Goal: Find specific page/section: Find specific page/section

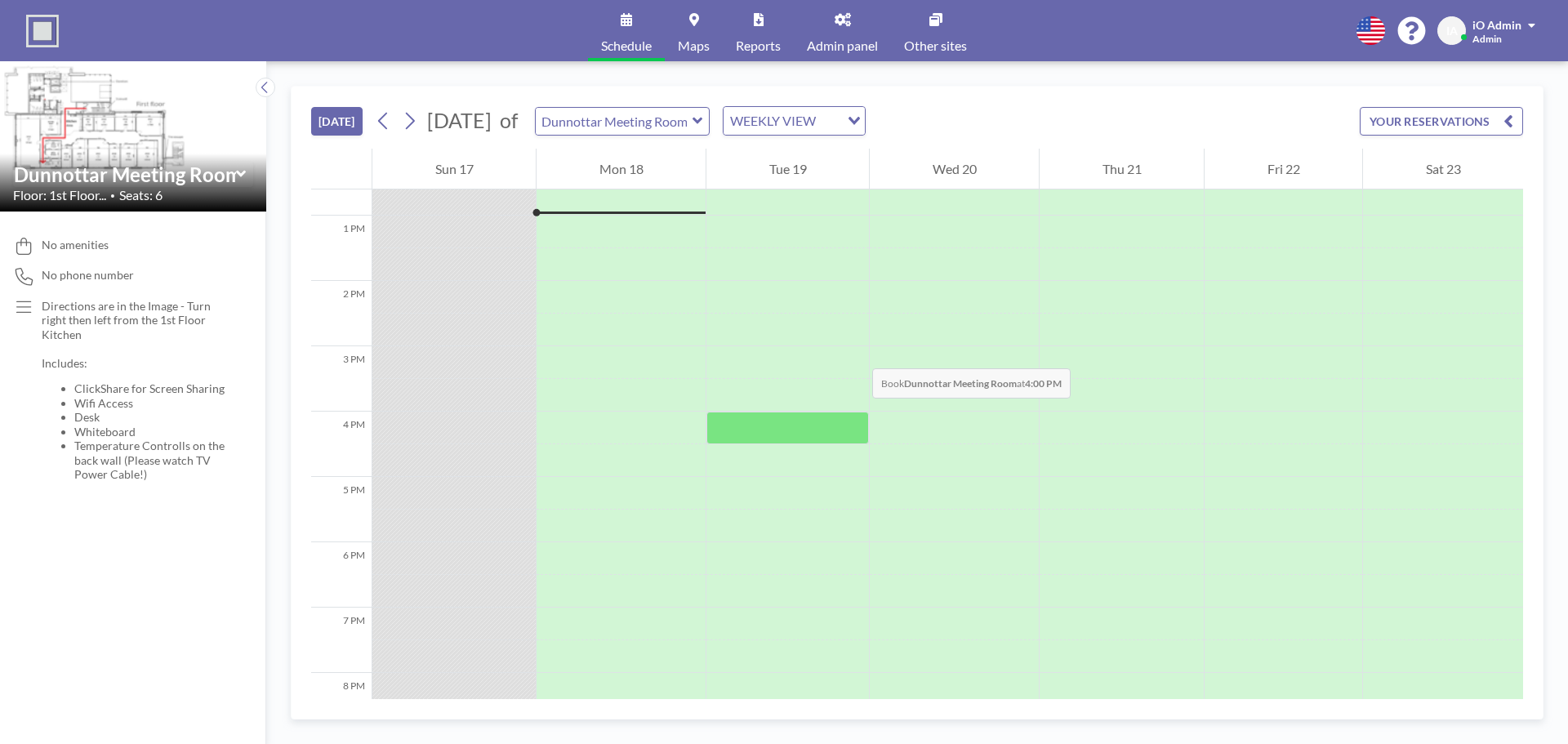
scroll to position [784, 0]
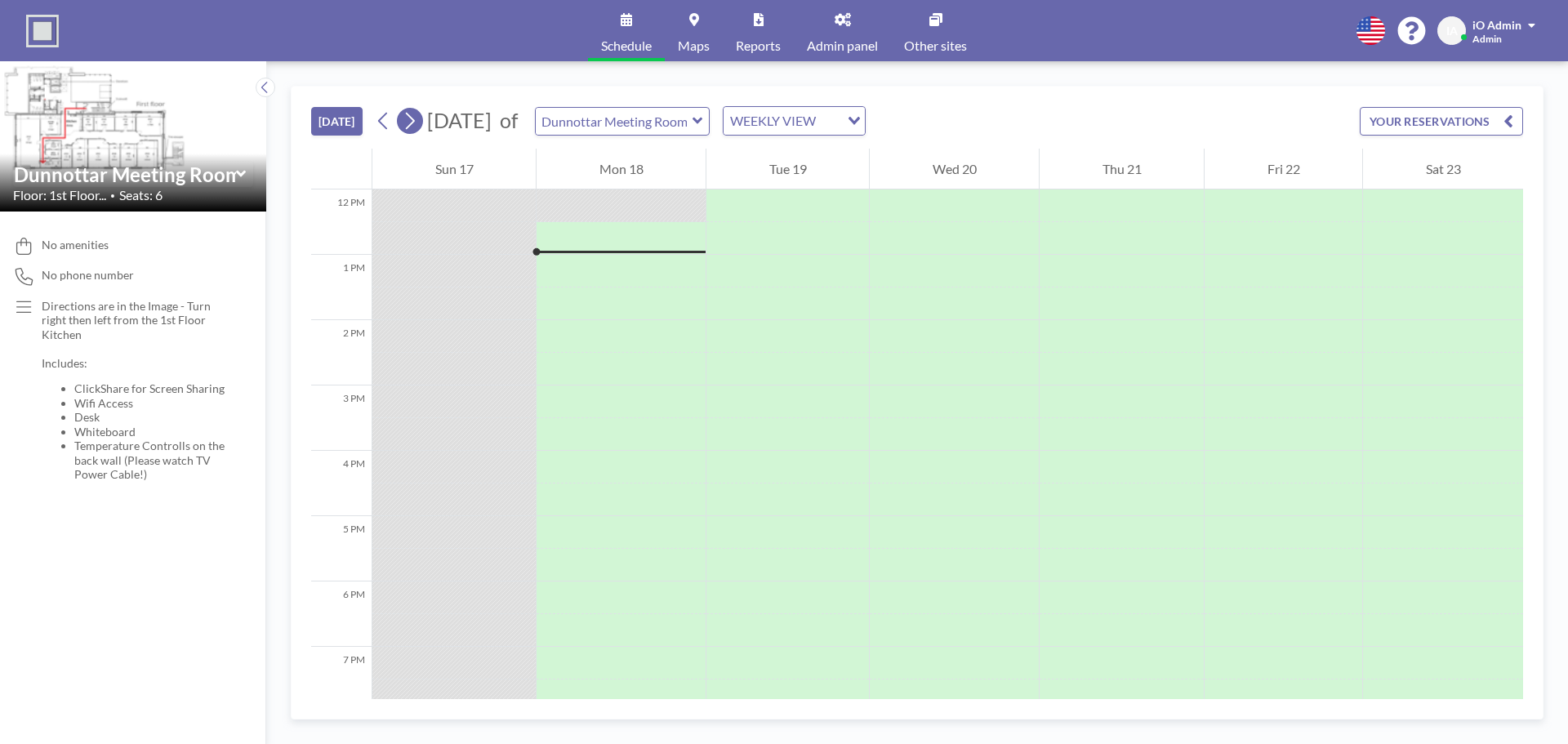
click at [418, 122] on icon at bounding box center [409, 120] width 15 height 25
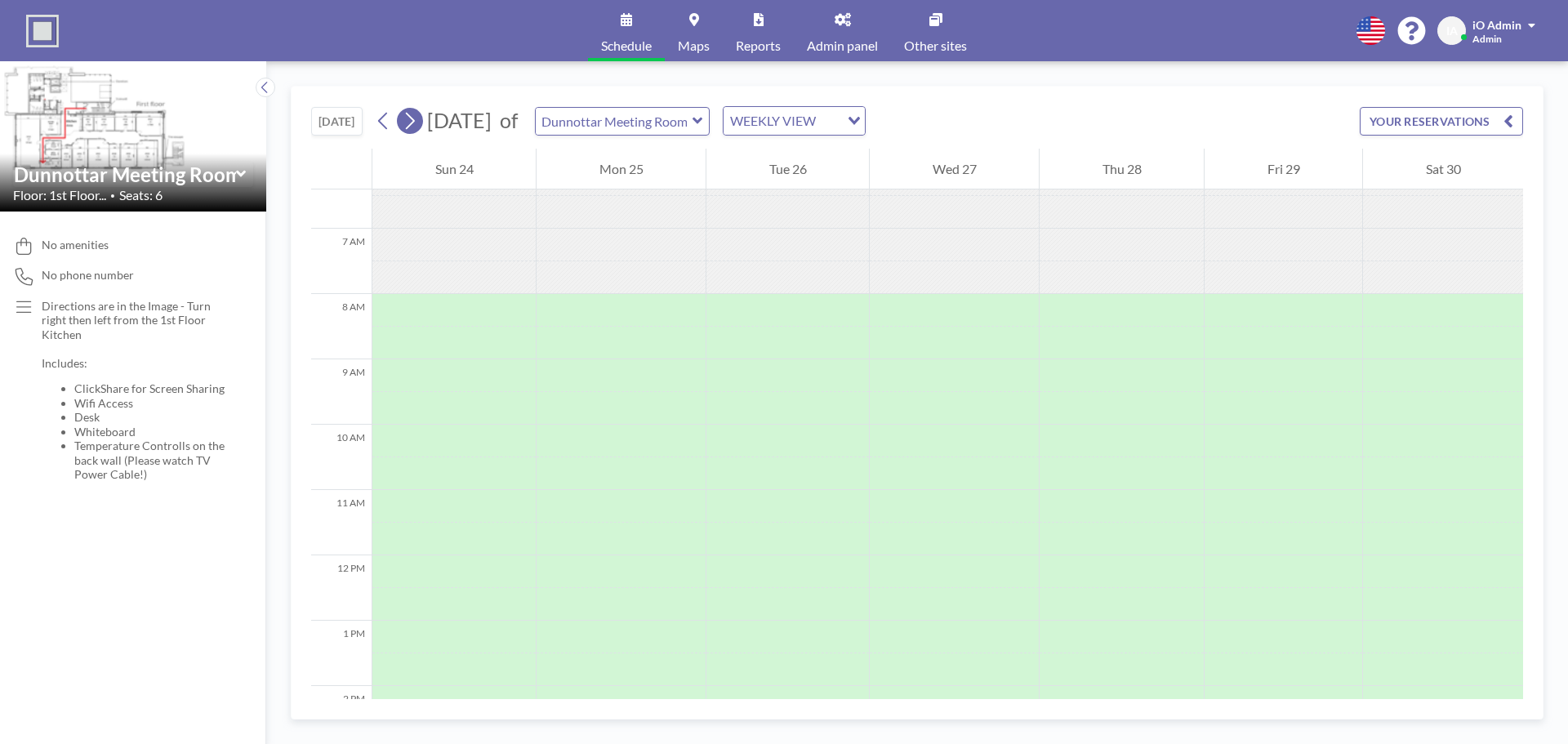
scroll to position [490, 0]
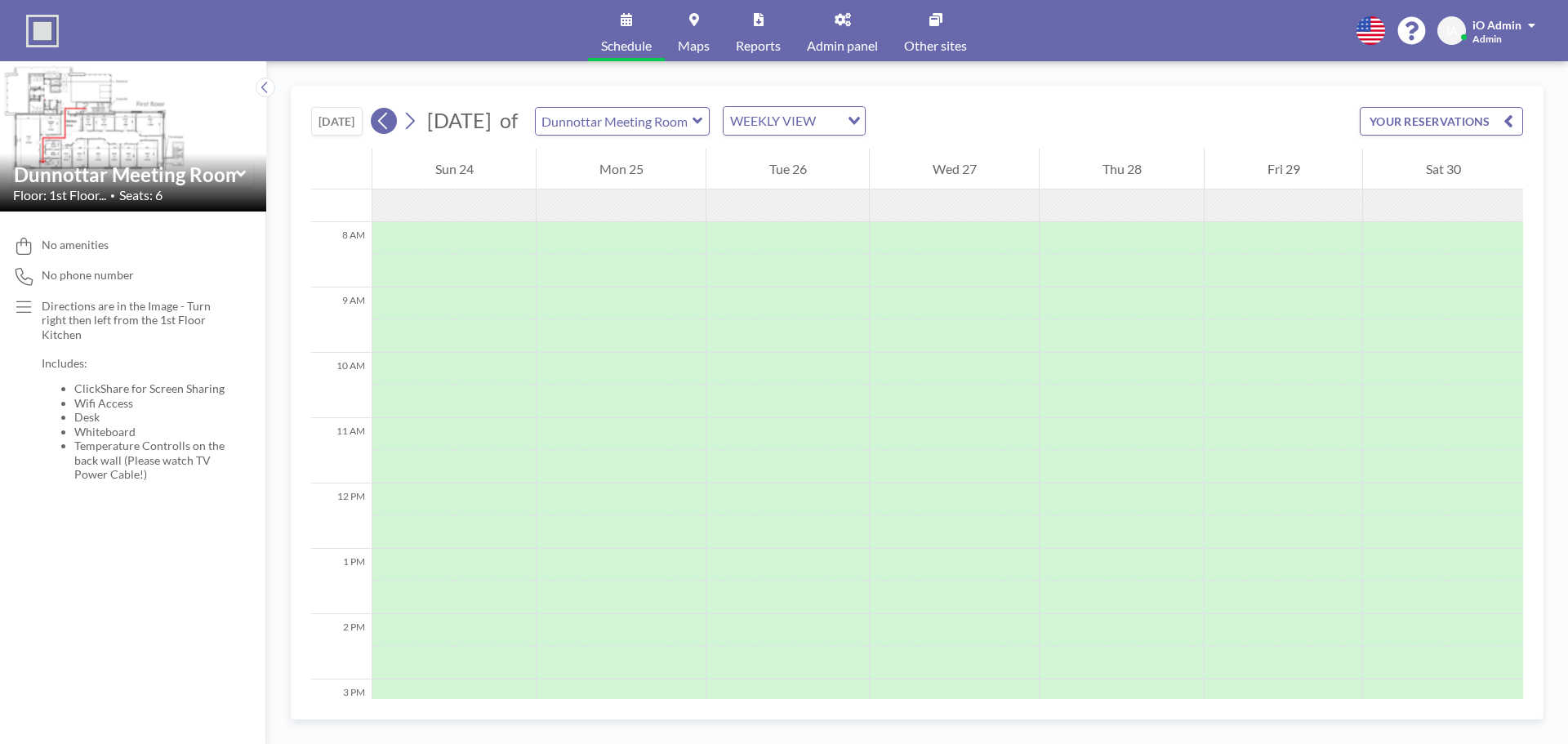
click at [380, 124] on icon at bounding box center [383, 120] width 15 height 25
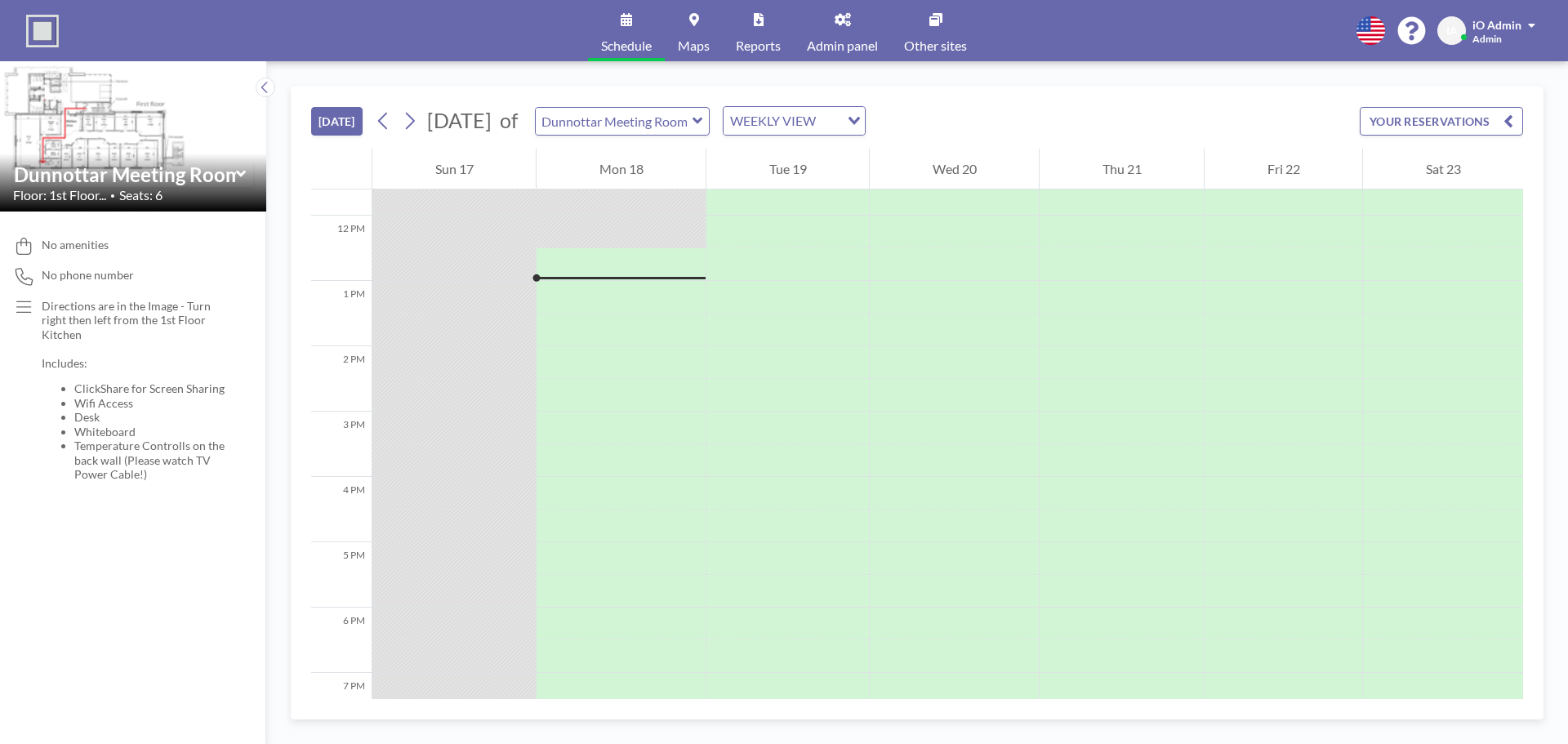
scroll to position [784, 0]
click at [851, 18] on icon at bounding box center [843, 19] width 16 height 13
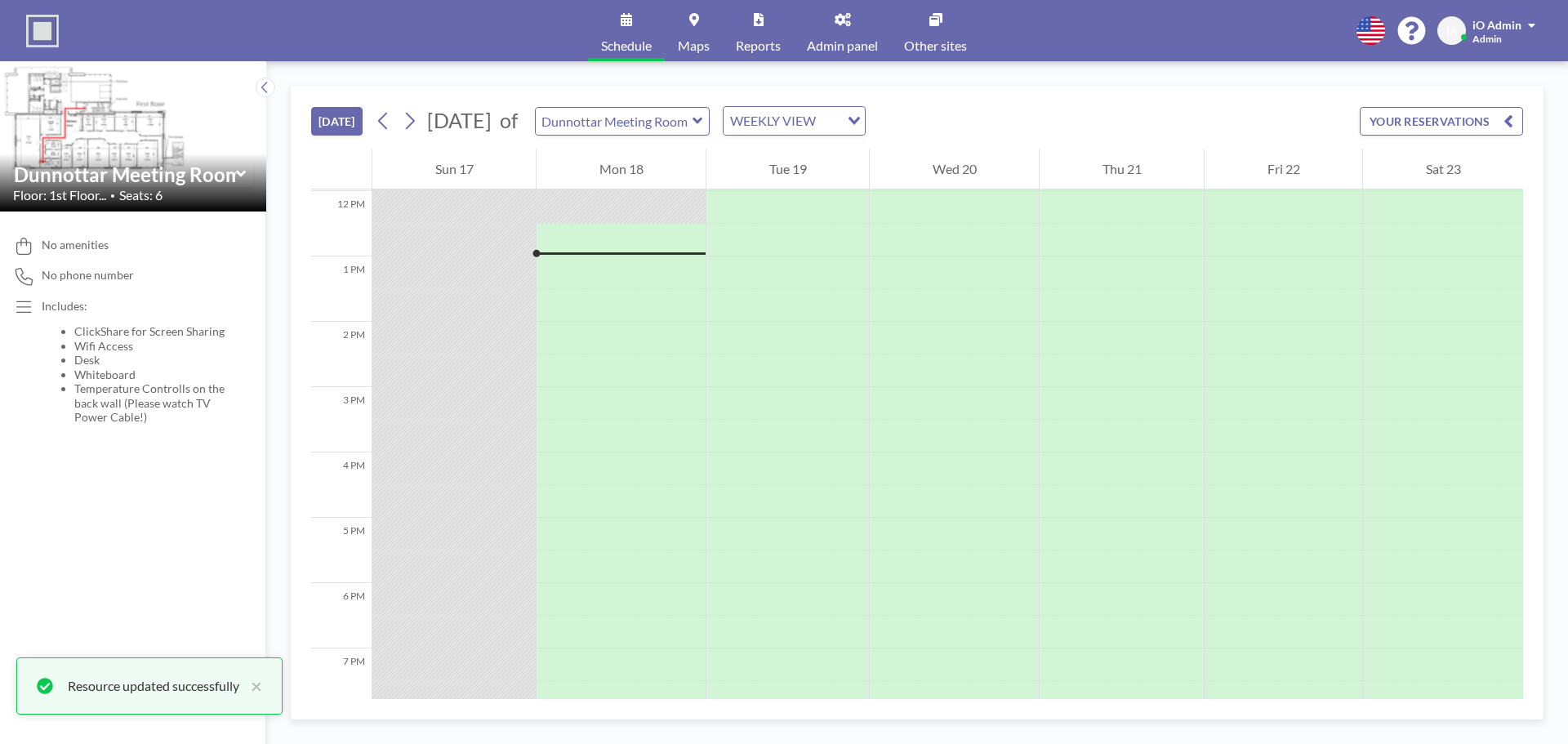
scroll to position [784, 0]
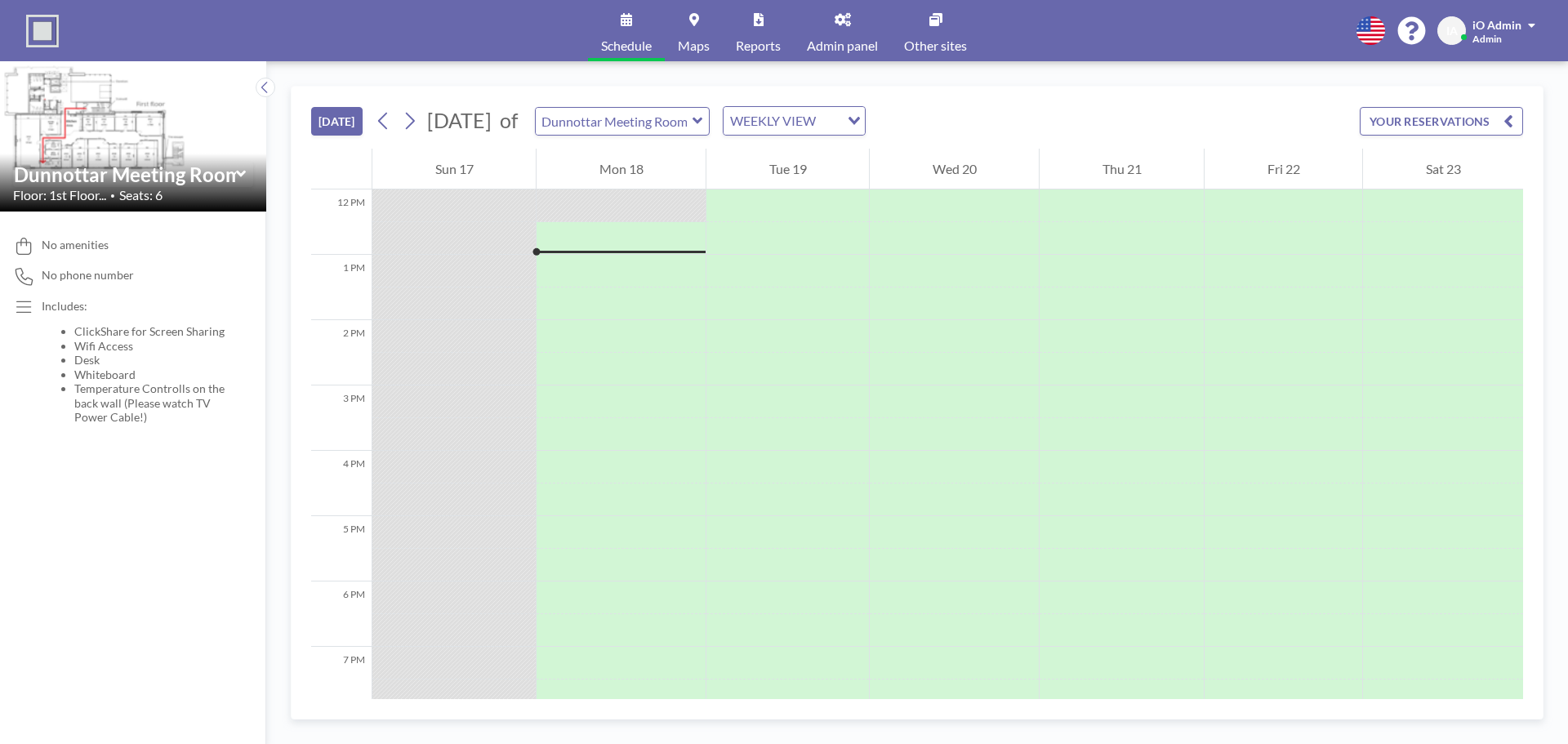
click at [735, 16] on link "Reports" at bounding box center [758, 30] width 71 height 61
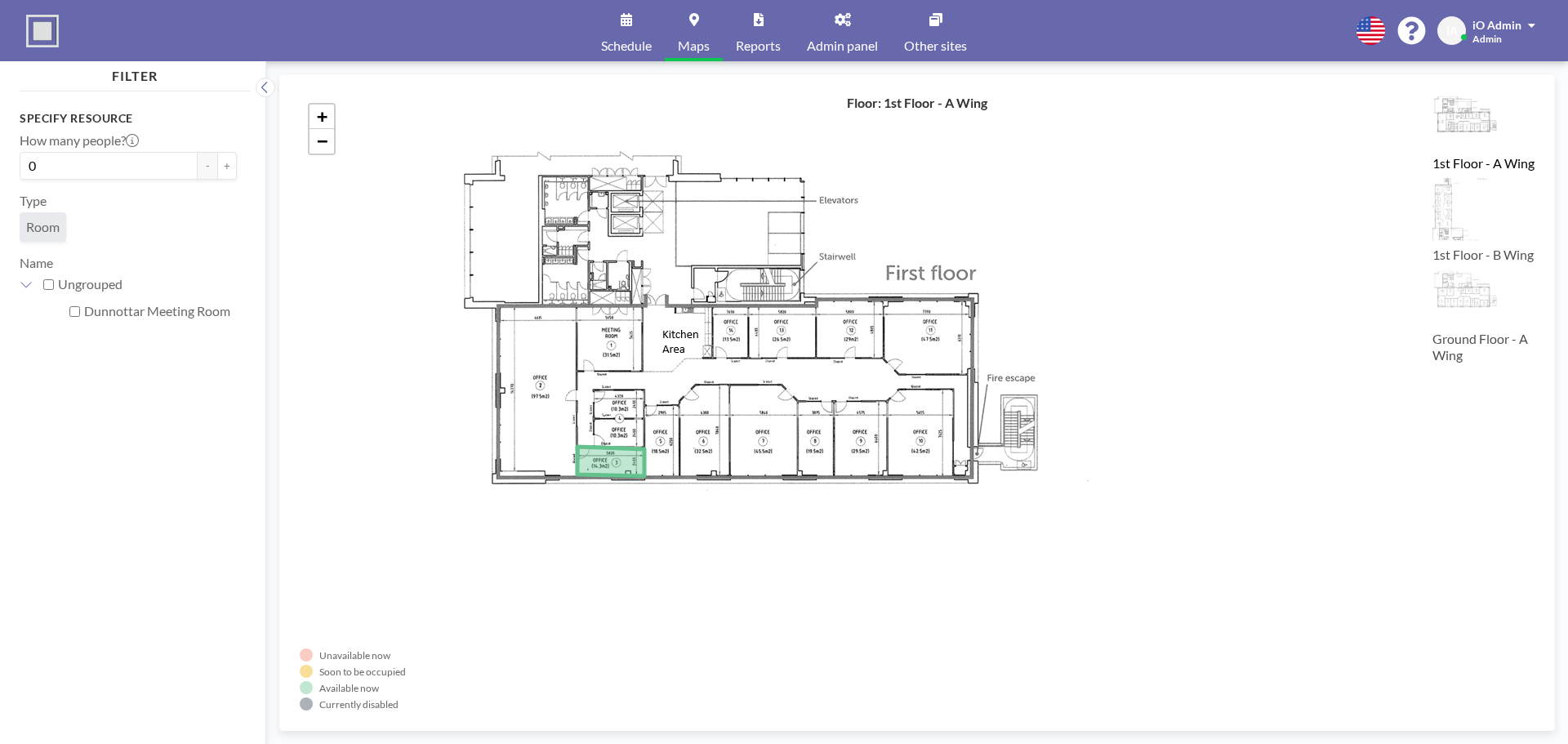
click at [754, 27] on link "Reports" at bounding box center [758, 30] width 71 height 61
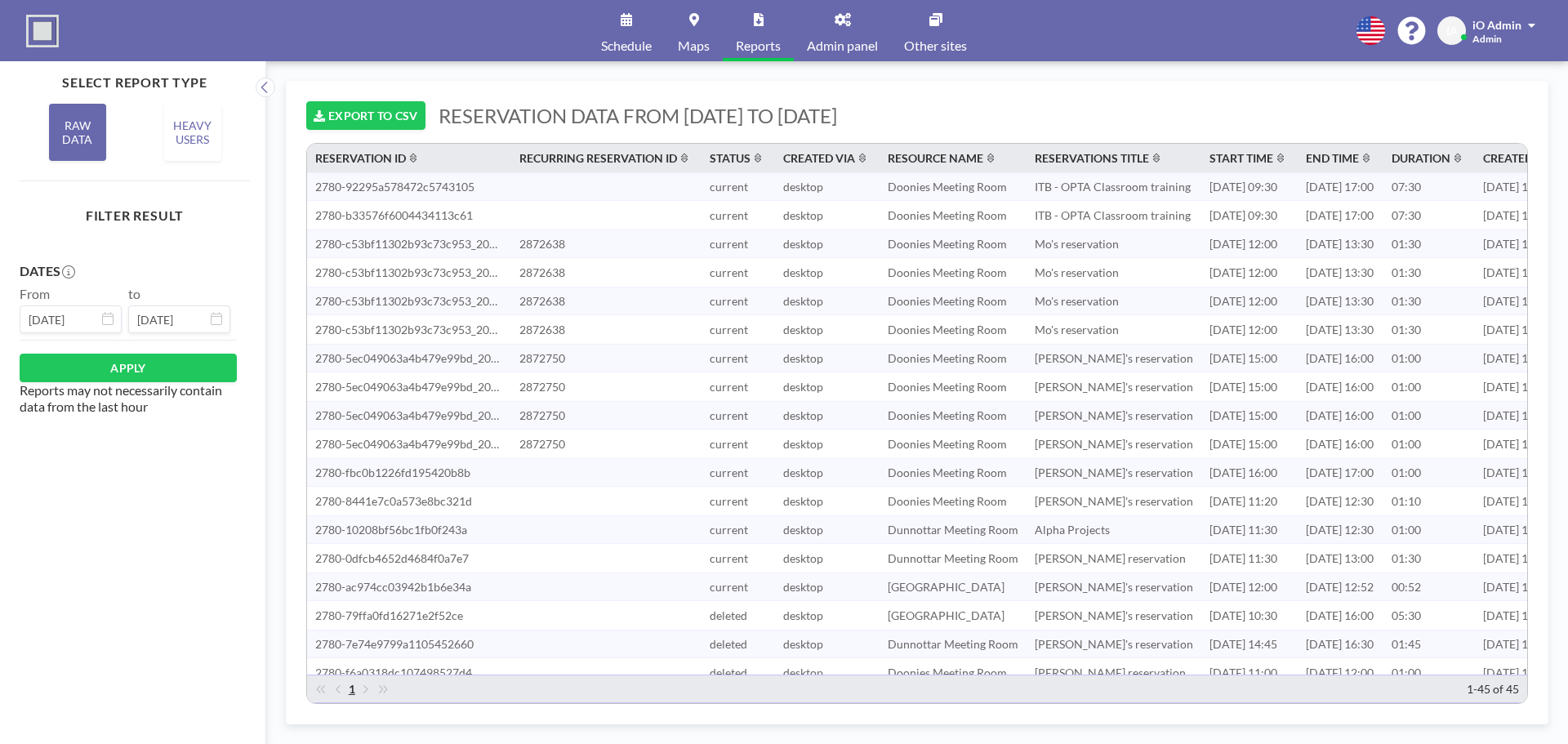
click at [1277, 164] on div at bounding box center [1283, 159] width 12 height 13
click at [1234, 160] on span "START TIME" at bounding box center [1242, 158] width 64 height 14
click at [209, 368] on button "APPLY" at bounding box center [128, 367] width 217 height 28
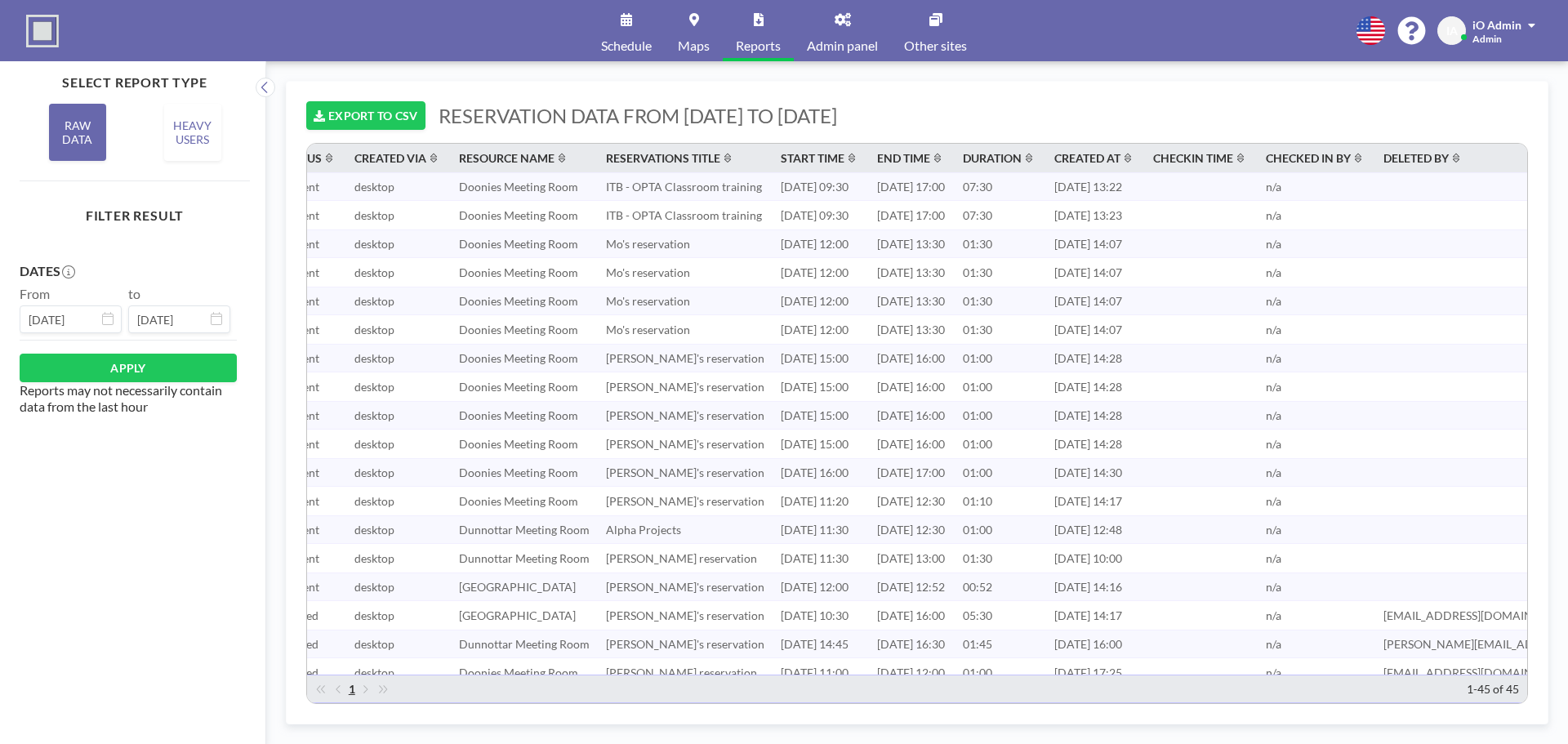
scroll to position [0, 394]
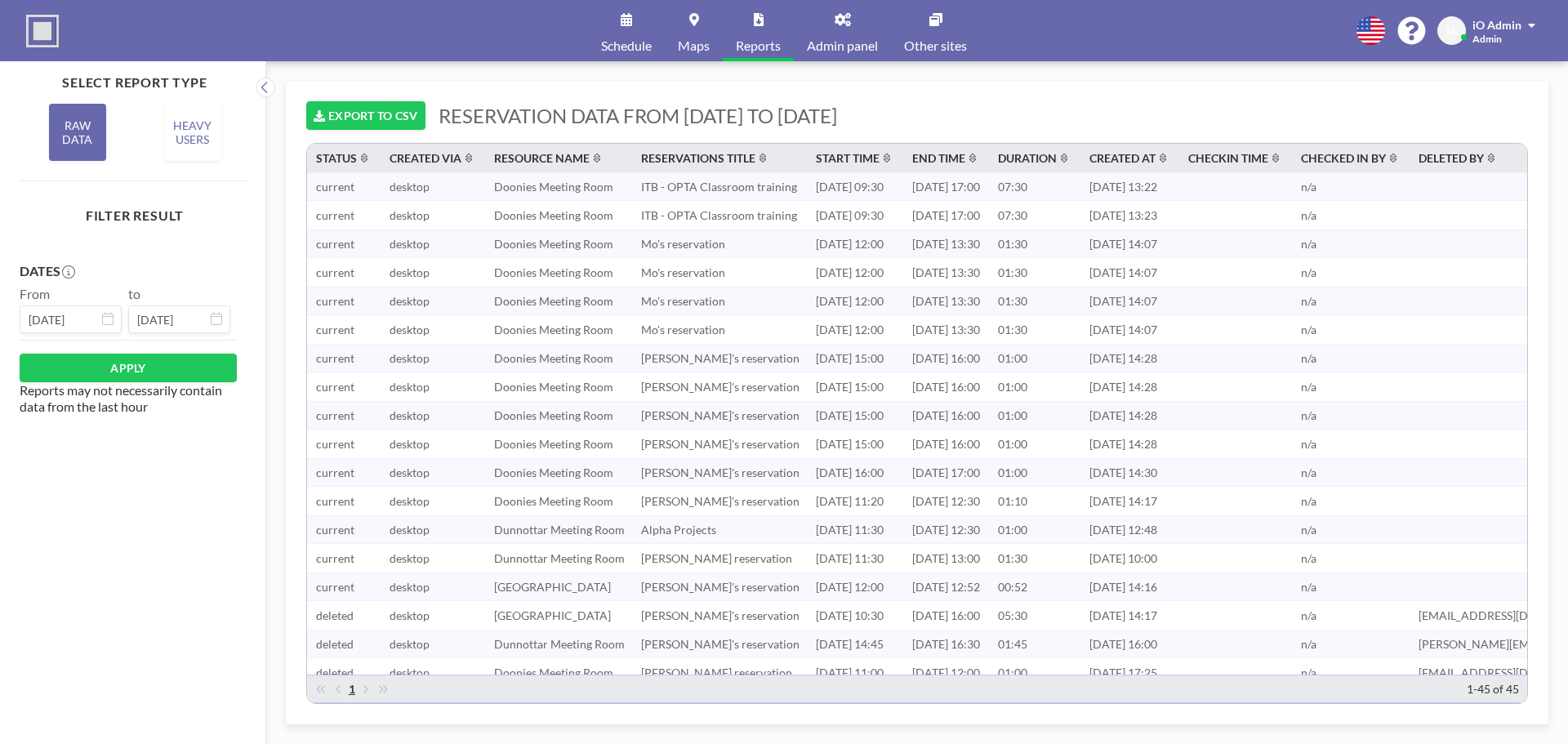
click at [1166, 153] on icon at bounding box center [1162, 159] width 6 height 11
click at [1166, 161] on icon at bounding box center [1162, 159] width 6 height 11
click at [1156, 155] on span "CREATED AT" at bounding box center [1122, 158] width 67 height 14
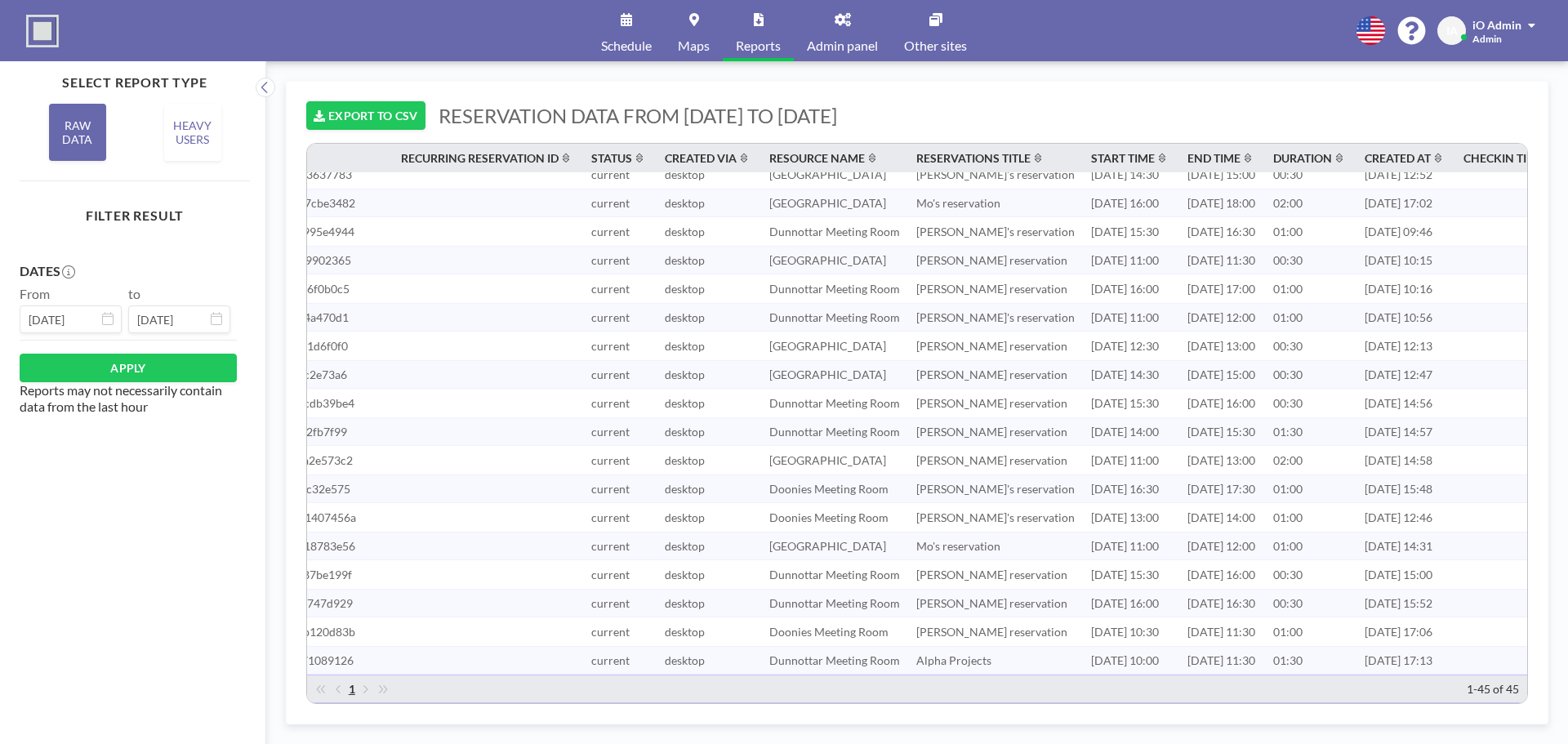
scroll to position [792, 108]
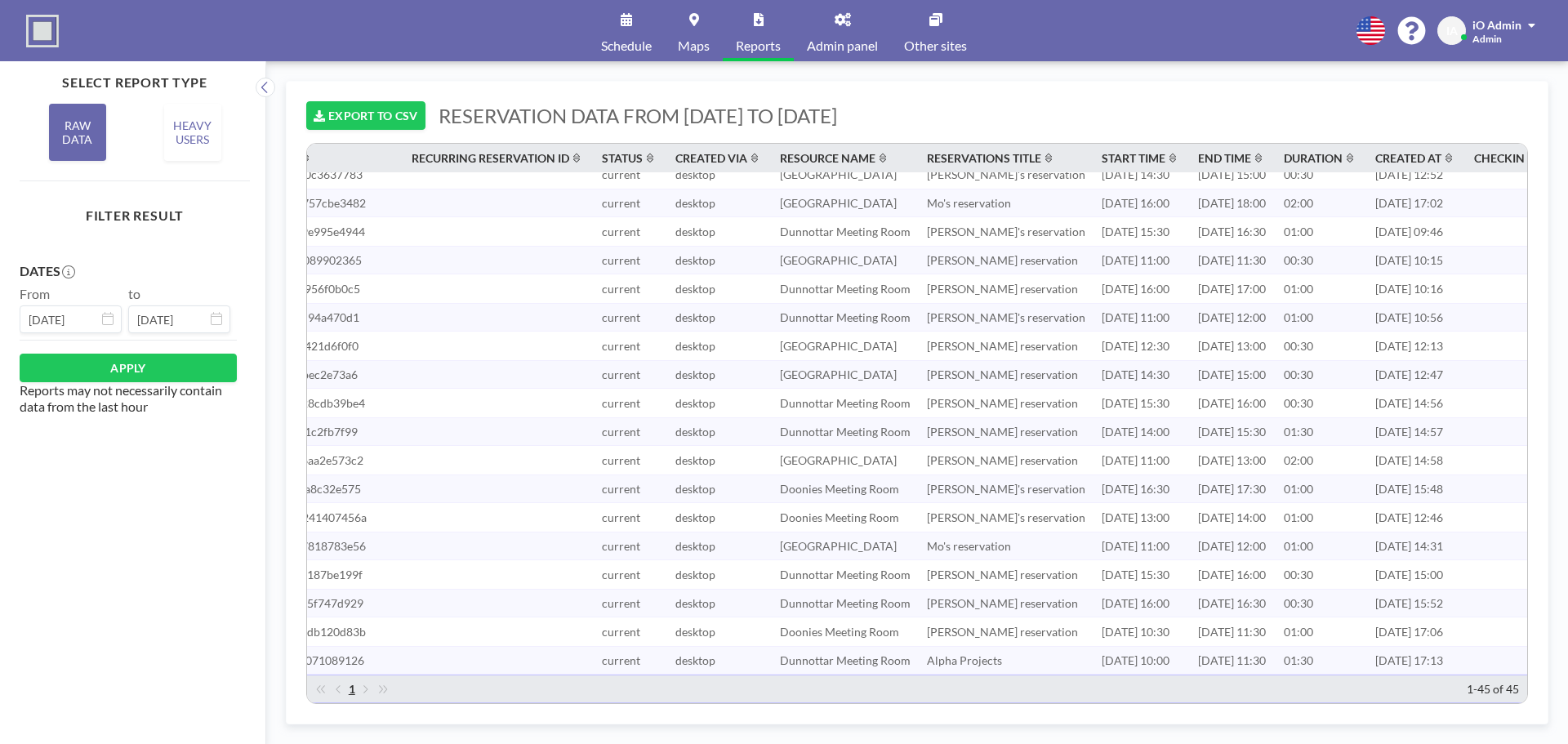
click at [355, 693] on span "1" at bounding box center [351, 689] width 19 height 15
click at [104, 318] on icon at bounding box center [108, 318] width 12 height 13
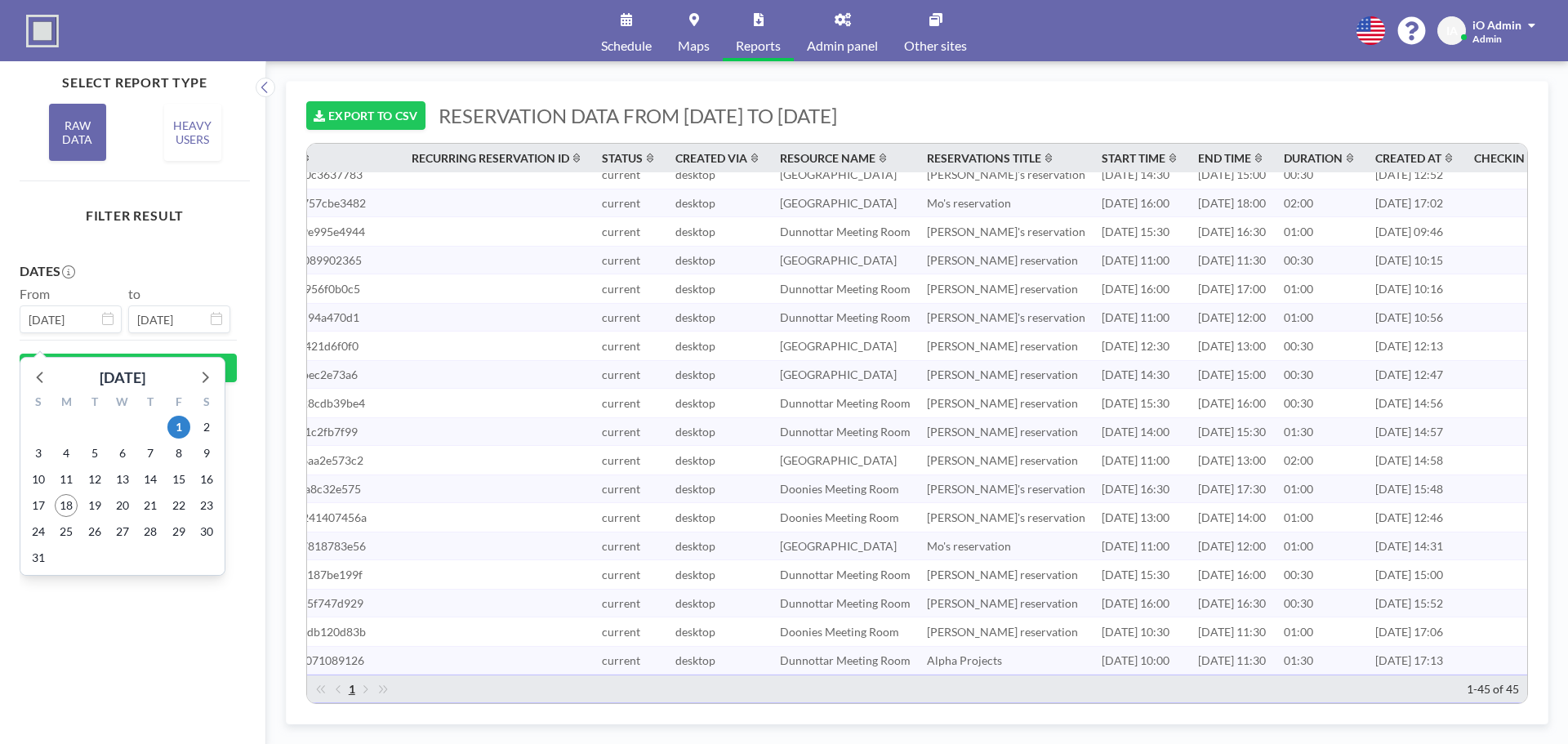
click at [74, 318] on input "Aug 1, 2025" at bounding box center [70, 319] width 102 height 27
click at [46, 501] on span "17" at bounding box center [38, 505] width 23 height 23
type input "Aug 17, 2025"
click at [190, 339] on div "DATES From Aug 17, 2025 to Aug 31, 2025 August 2025 S M T W T F S 27 28 29 30 3…" at bounding box center [134, 474] width 231 height 474
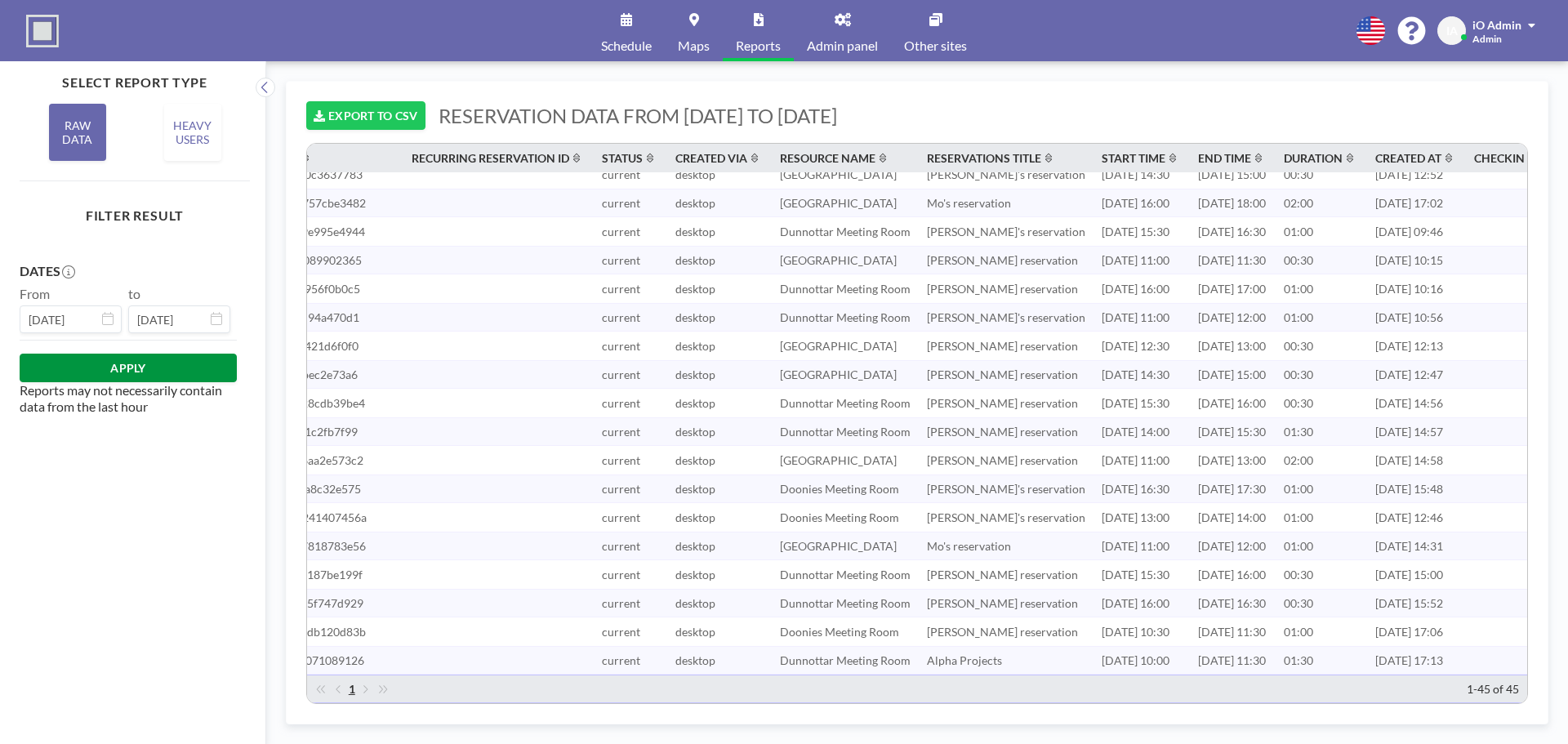
click at [183, 360] on button "APPLY" at bounding box center [128, 367] width 217 height 28
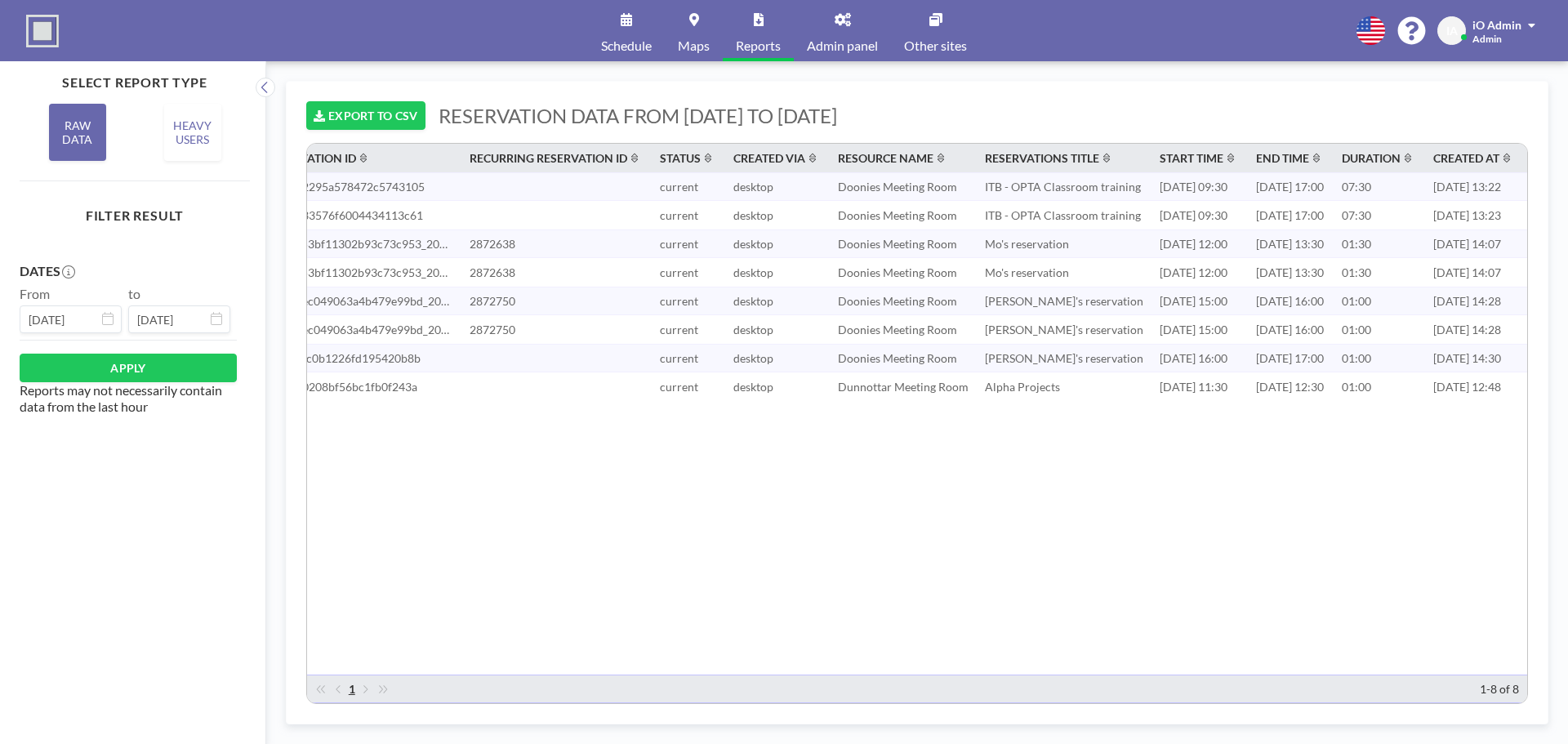
scroll to position [0, 0]
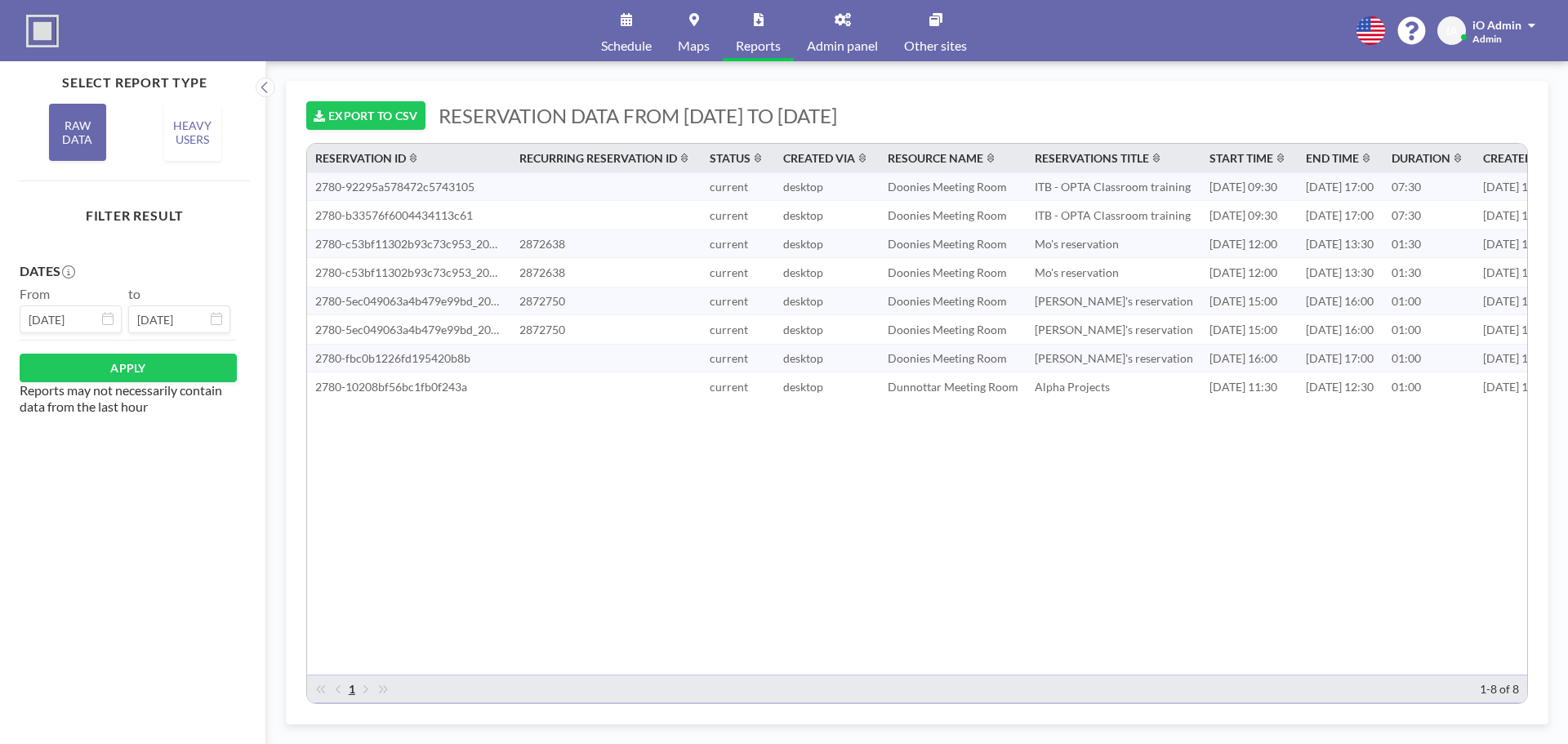
click at [241, 240] on div "DATES From Aug 17, 2025 to Aug 31, 2025 APPLY Reports may not necessarily conta…" at bounding box center [134, 474] width 231 height 474
click at [111, 264] on div "DATES" at bounding box center [128, 271] width 217 height 16
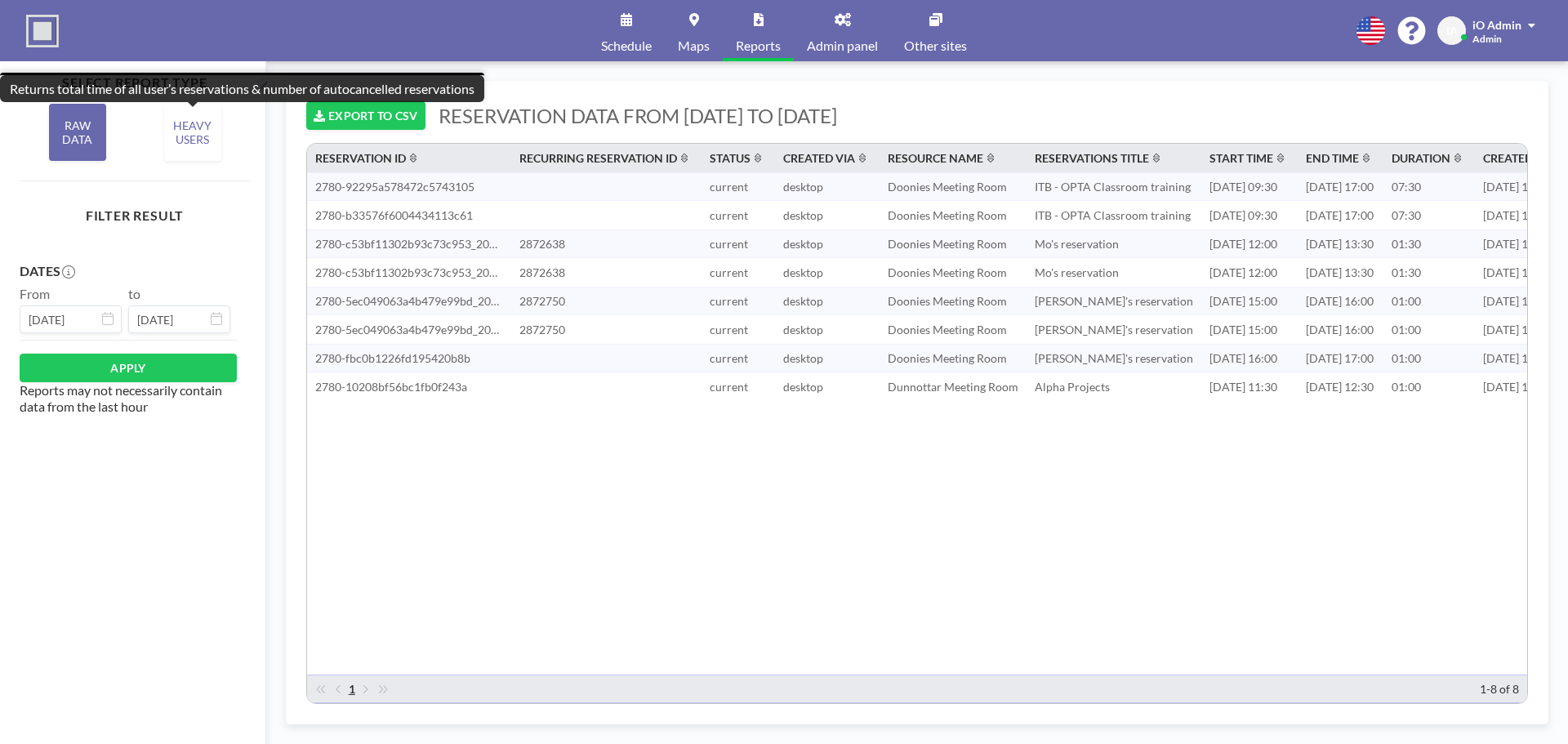
click at [192, 155] on div "HEAVY USERS" at bounding box center [192, 132] width 57 height 57
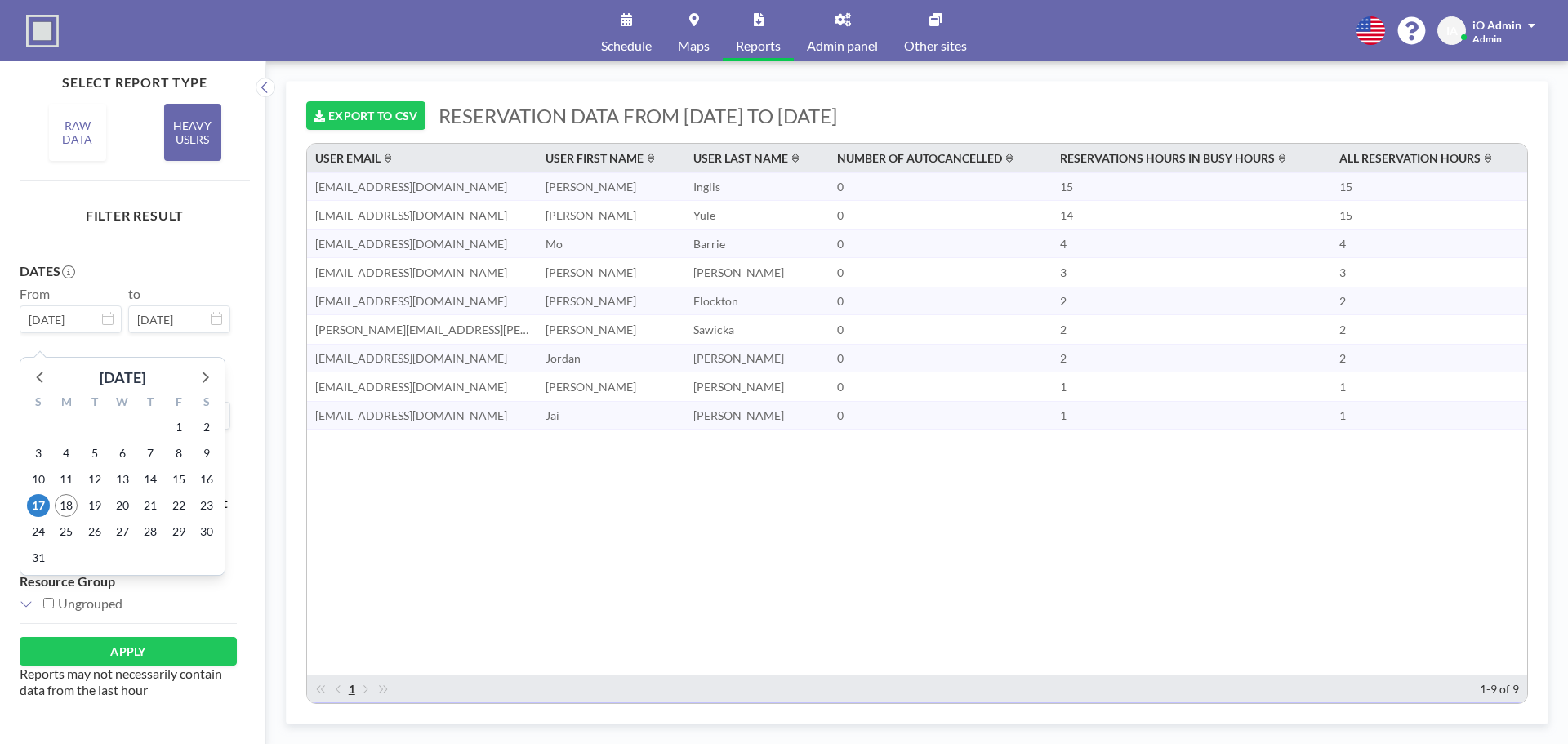
click at [106, 311] on input "Aug 17, 2025" at bounding box center [70, 319] width 102 height 27
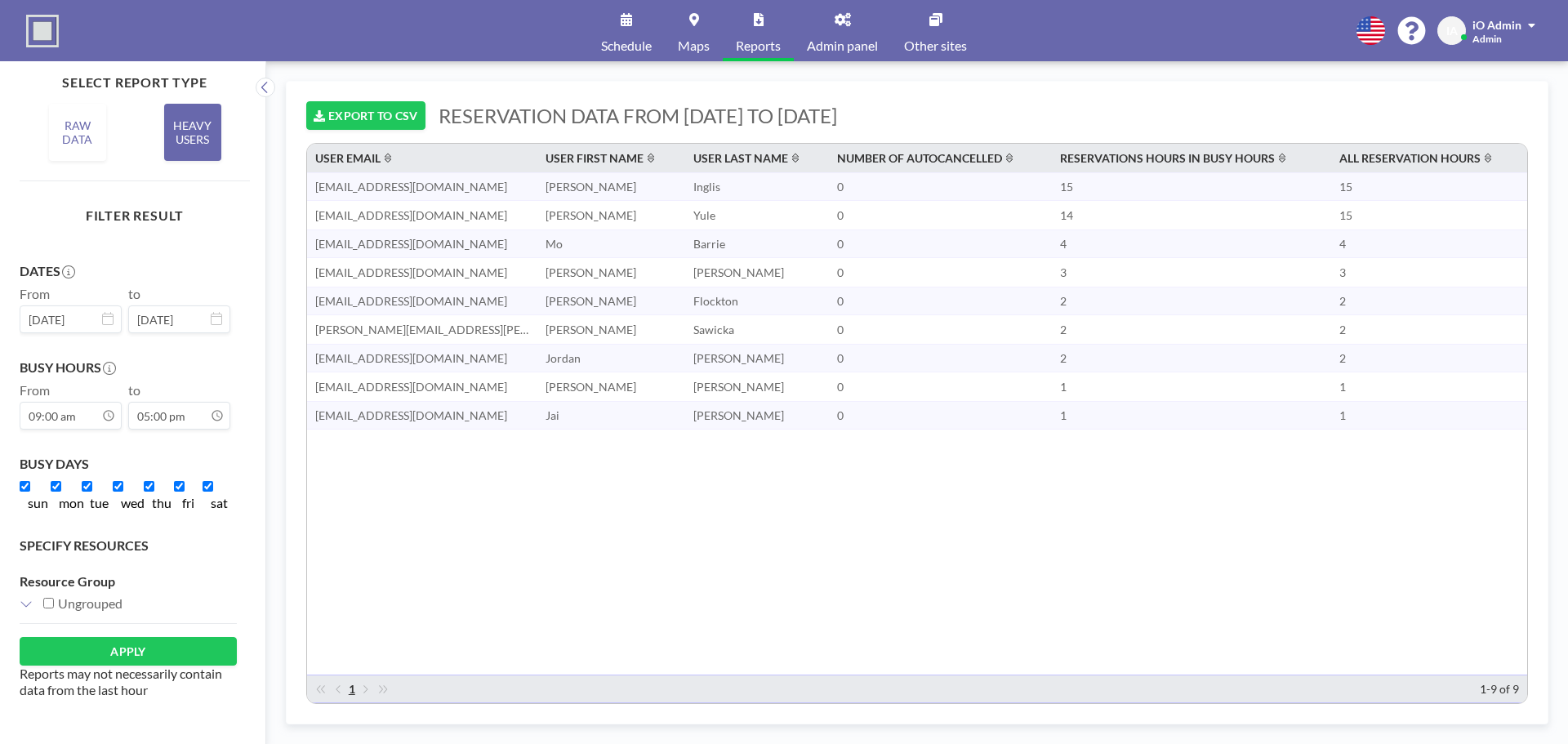
scroll to position [58, 0]
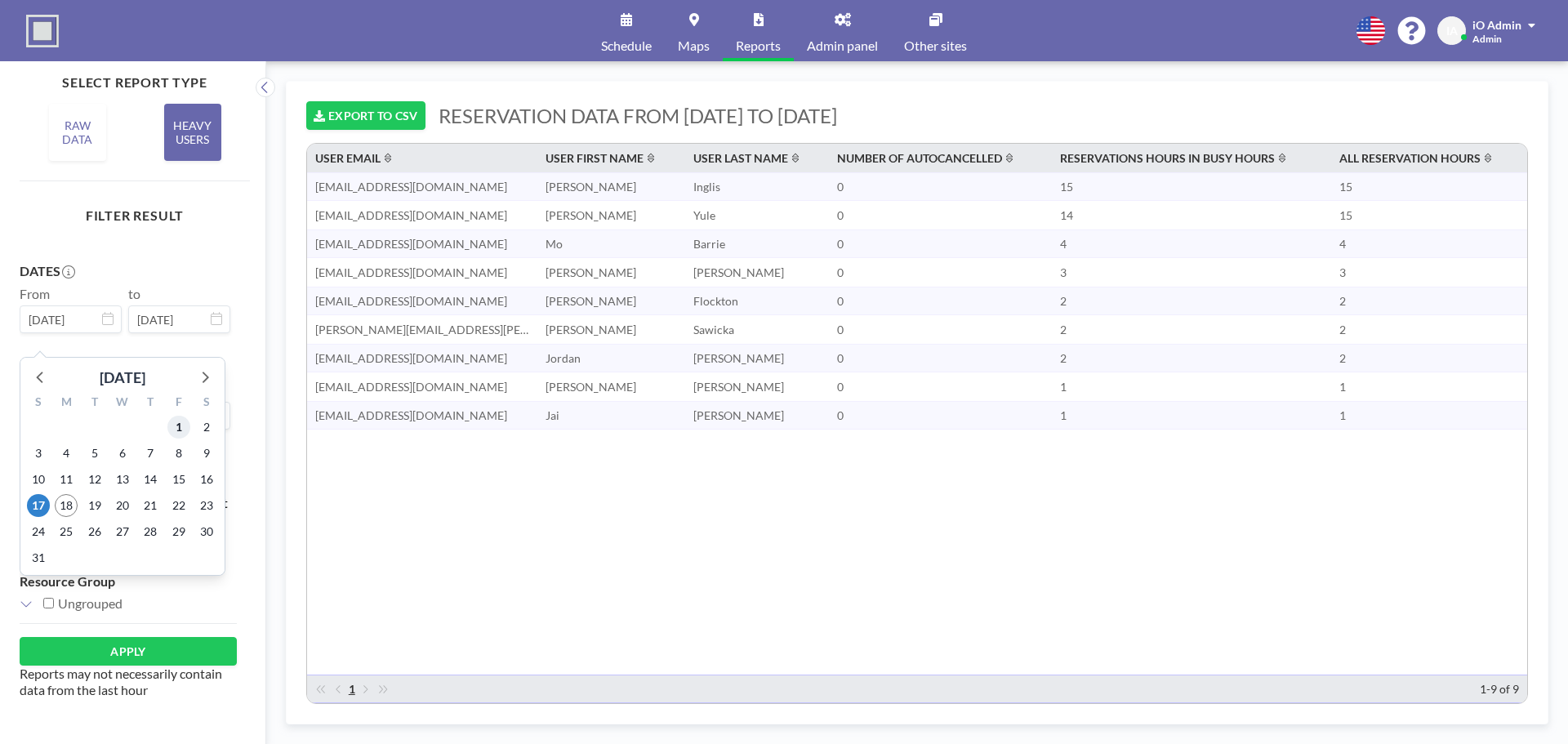
click at [176, 424] on span "1" at bounding box center [179, 427] width 23 height 23
type input "Aug 1, 2025"
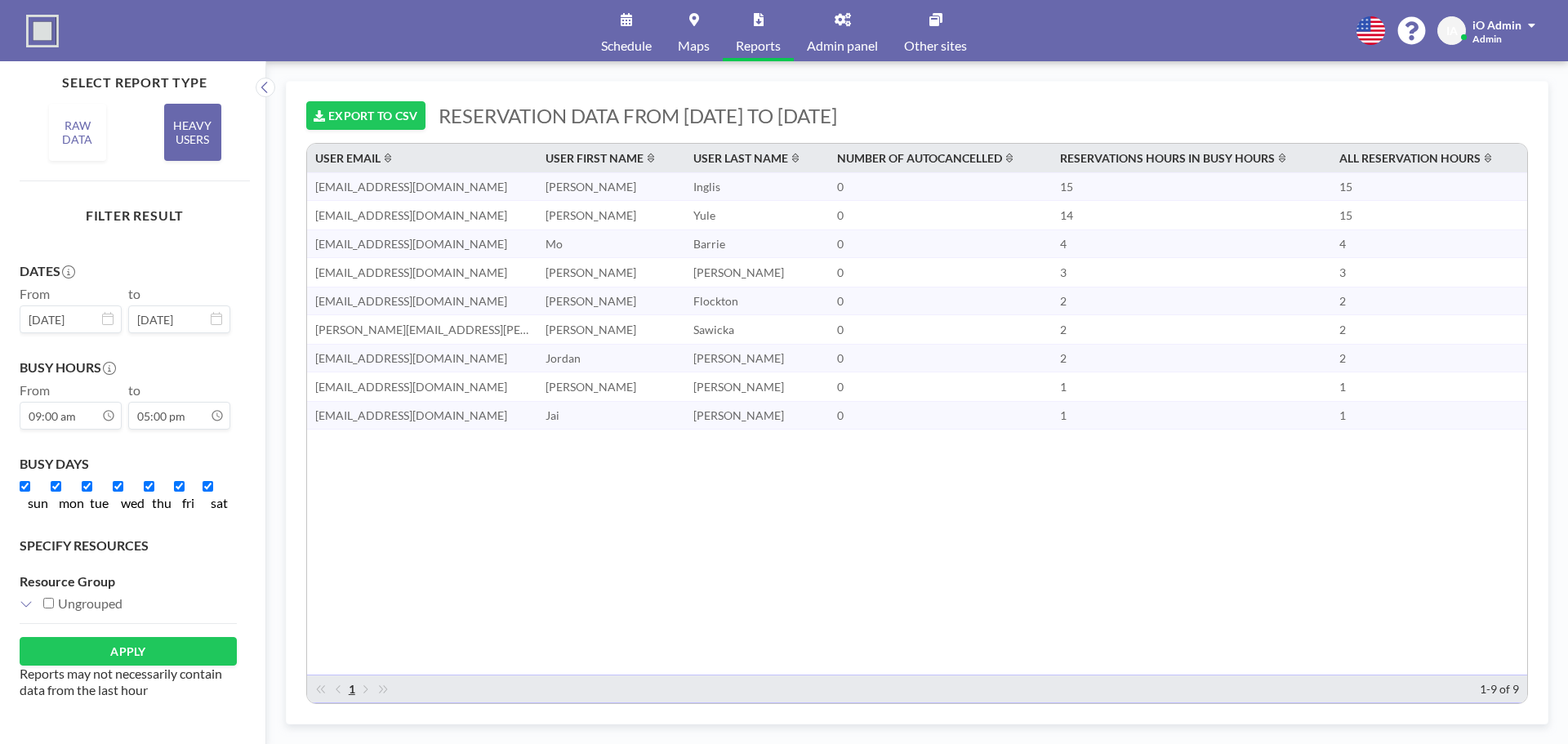
scroll to position [0, 0]
click at [124, 644] on button "APPLY" at bounding box center [128, 651] width 217 height 28
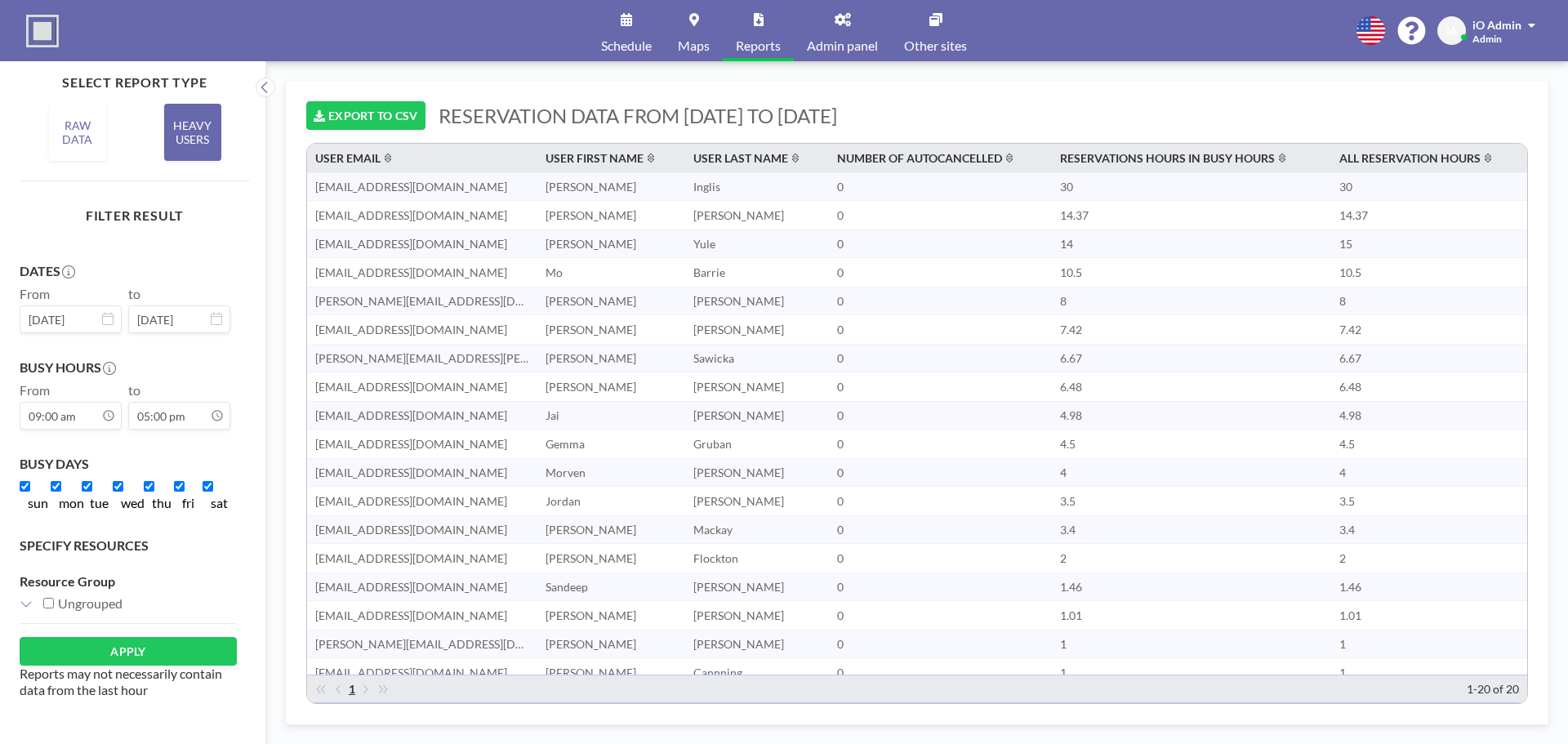
click at [68, 138] on div "RAW DATA" at bounding box center [77, 132] width 57 height 57
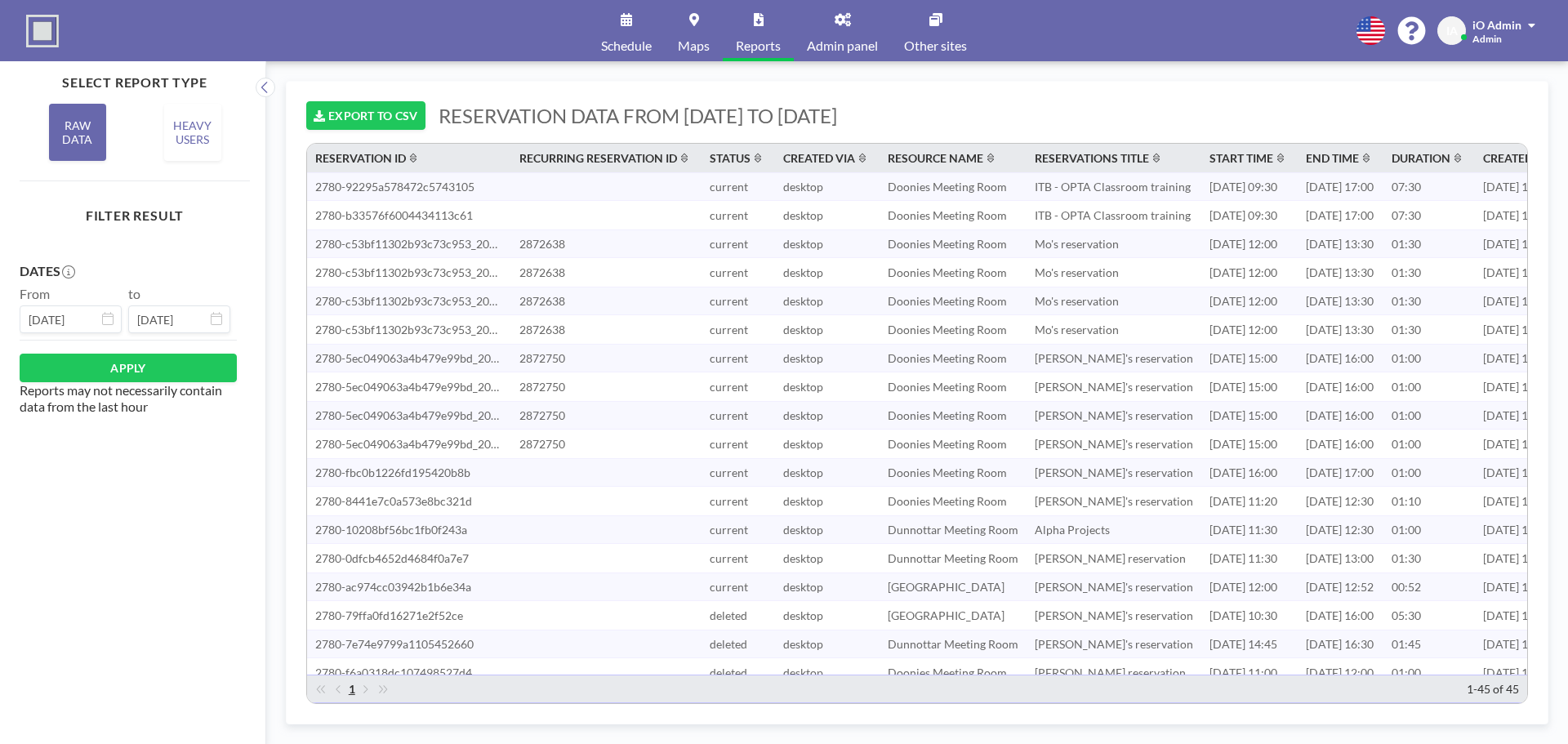
click at [675, 21] on link "Maps" at bounding box center [694, 30] width 58 height 61
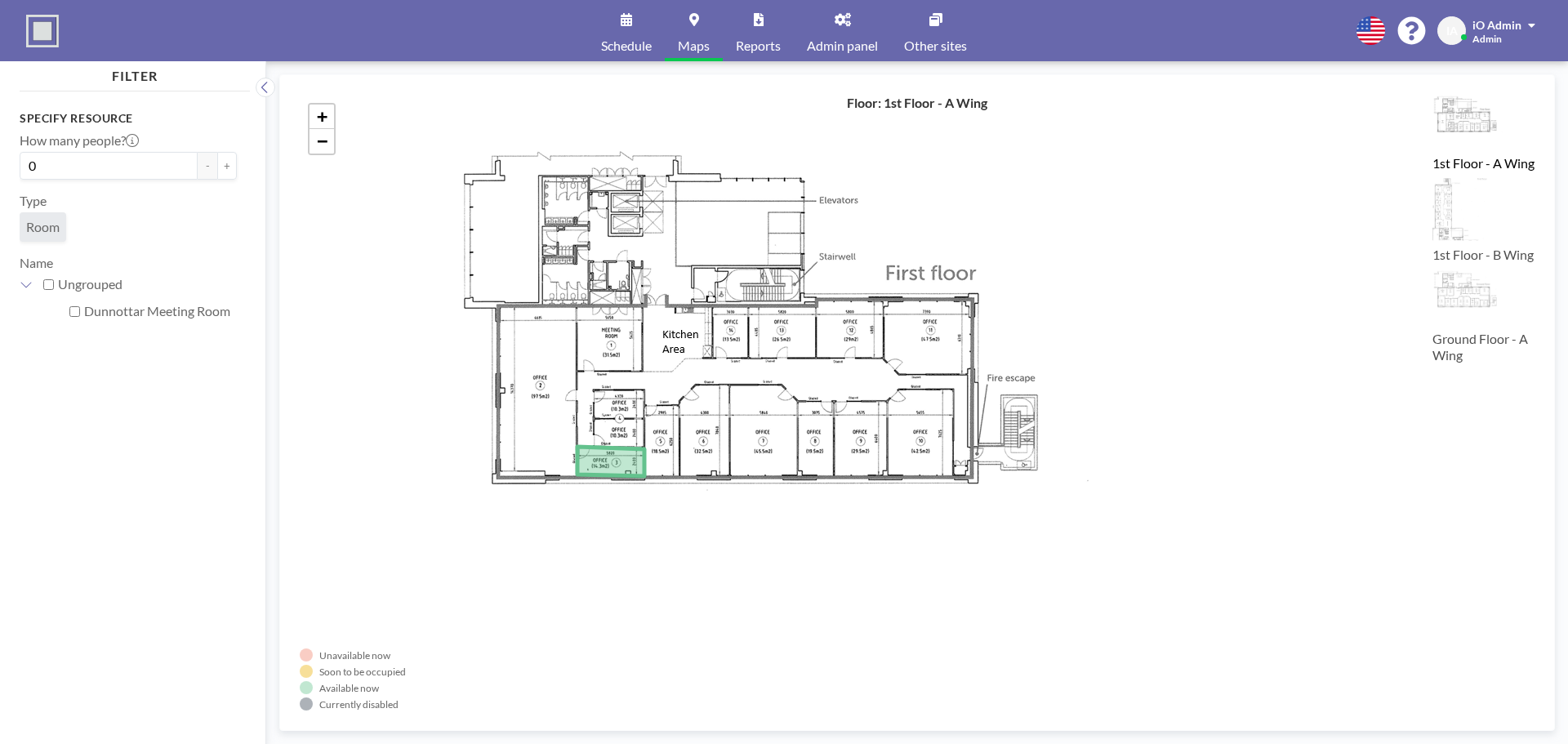
click at [1452, 131] on img at bounding box center [1483, 123] width 102 height 57
click at [1453, 226] on img at bounding box center [1483, 211] width 102 height 66
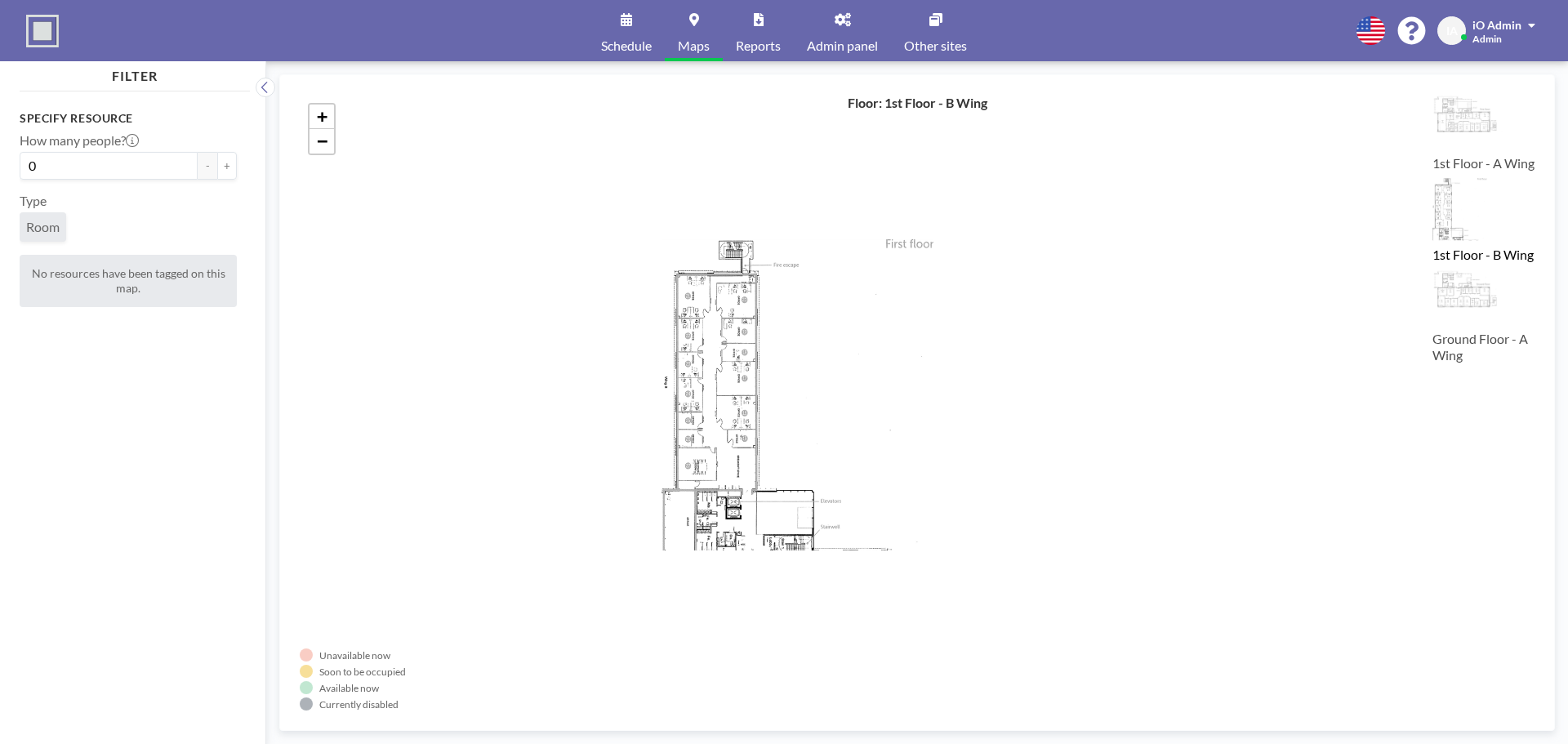
click at [1440, 129] on img at bounding box center [1483, 123] width 102 height 57
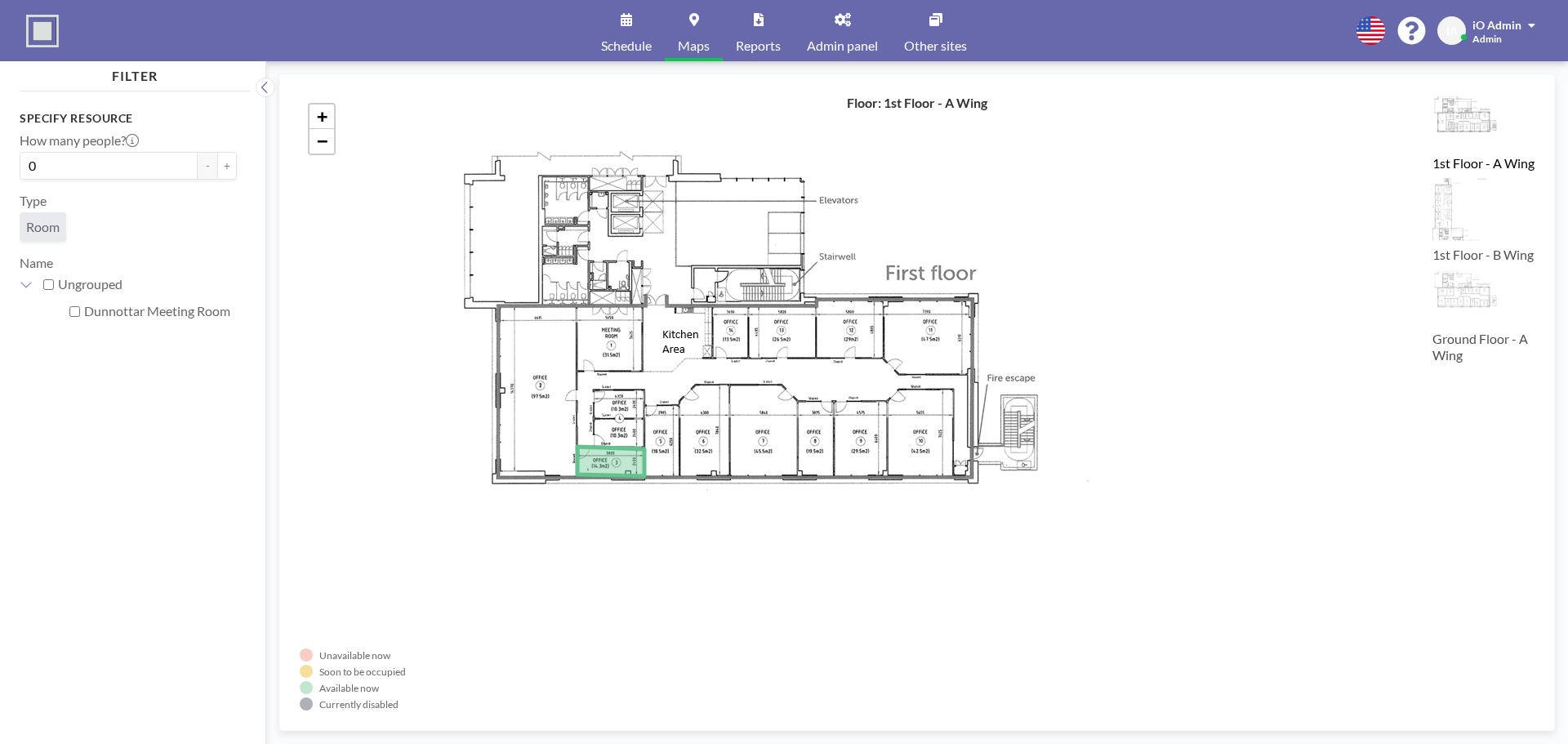
click at [1456, 352] on label "Ground Floor - A Wing" at bounding box center [1480, 346] width 96 height 32
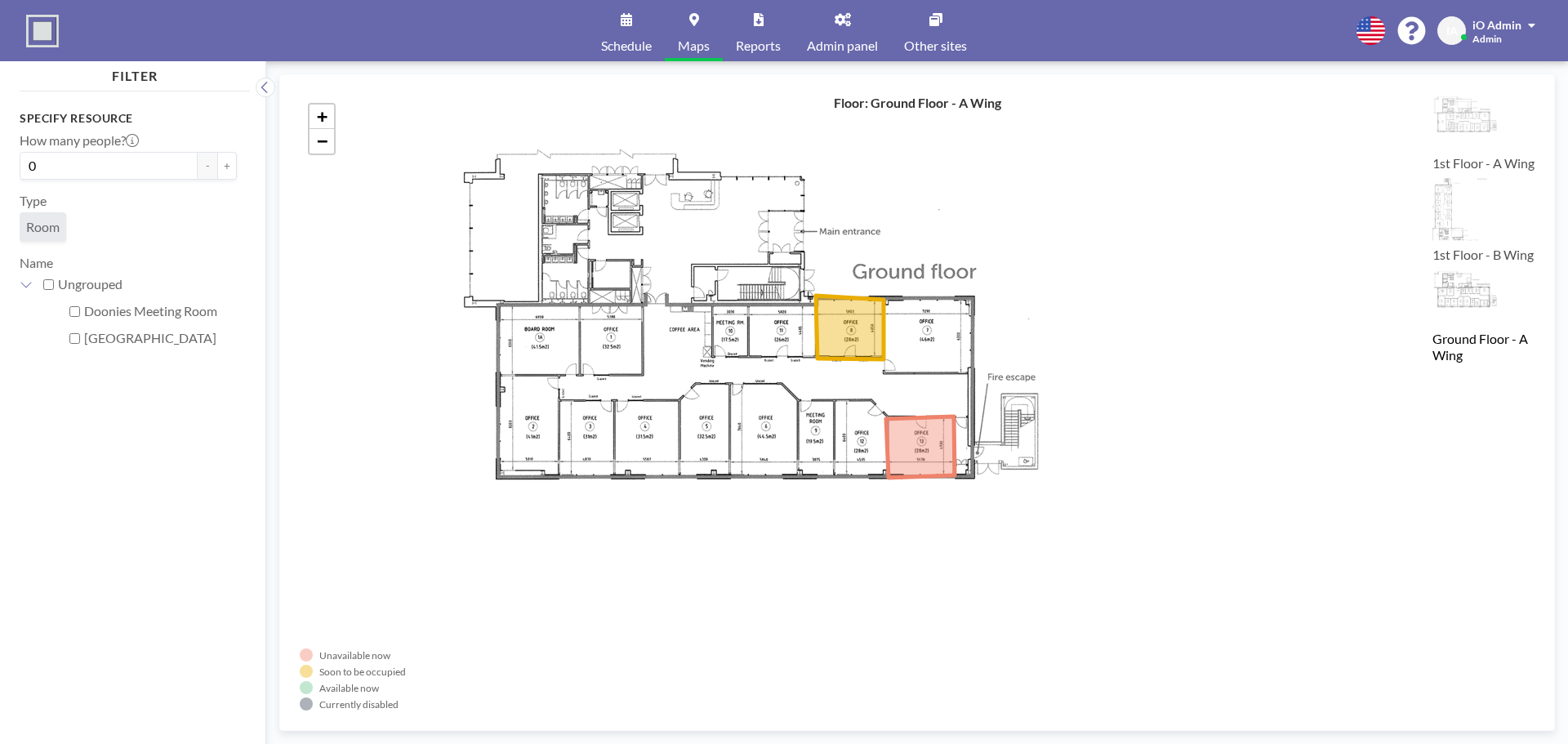
click at [1460, 326] on img at bounding box center [1483, 298] width 102 height 57
click at [854, 332] on icon at bounding box center [850, 327] width 67 height 64
click at [75, 313] on input "Doonies Meeting Room" at bounding box center [75, 312] width 11 height 11
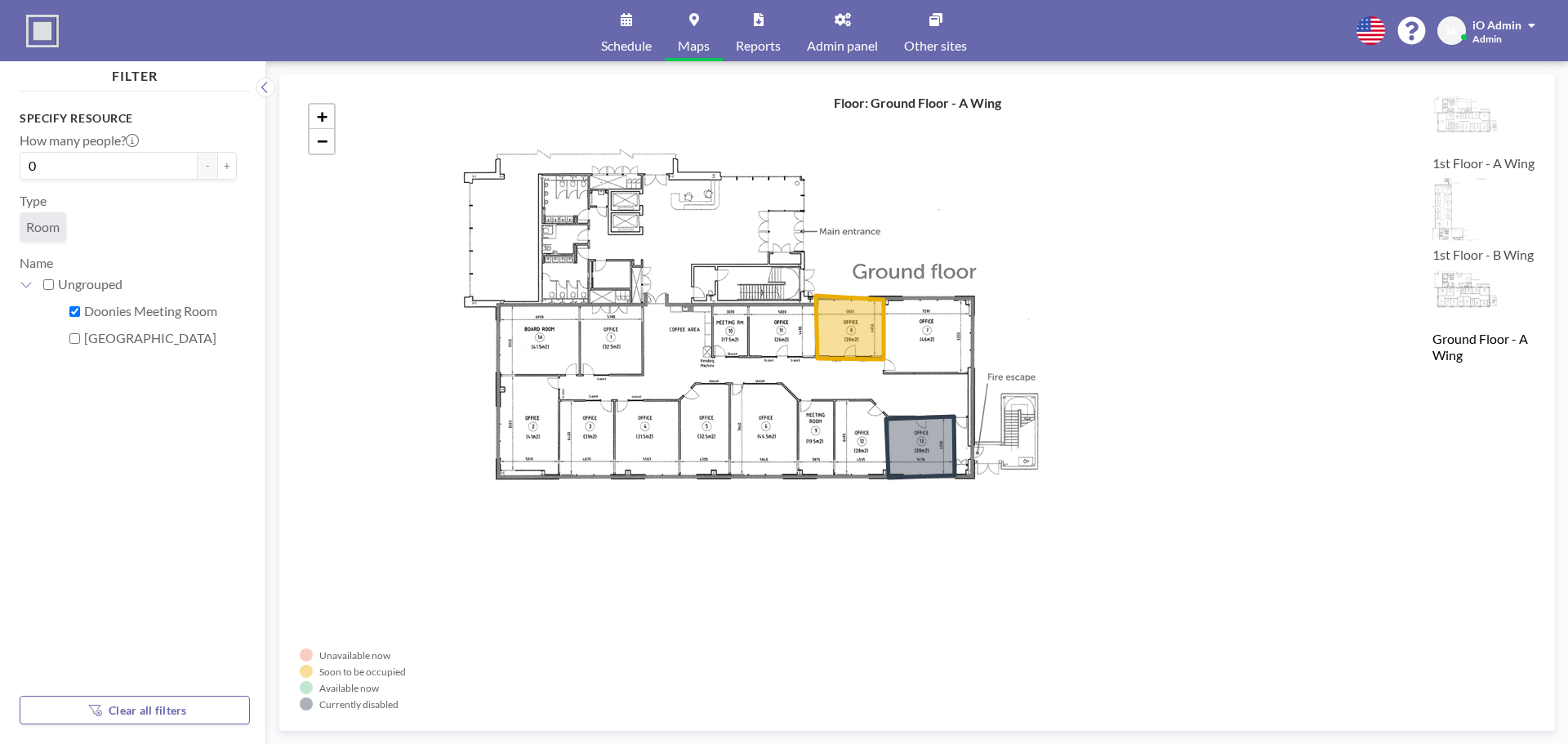
click at [75, 313] on input "Doonies Meeting Room" at bounding box center [75, 312] width 11 height 11
checkbox input "false"
click at [78, 337] on input "Loirston Meeting Room" at bounding box center [75, 338] width 11 height 11
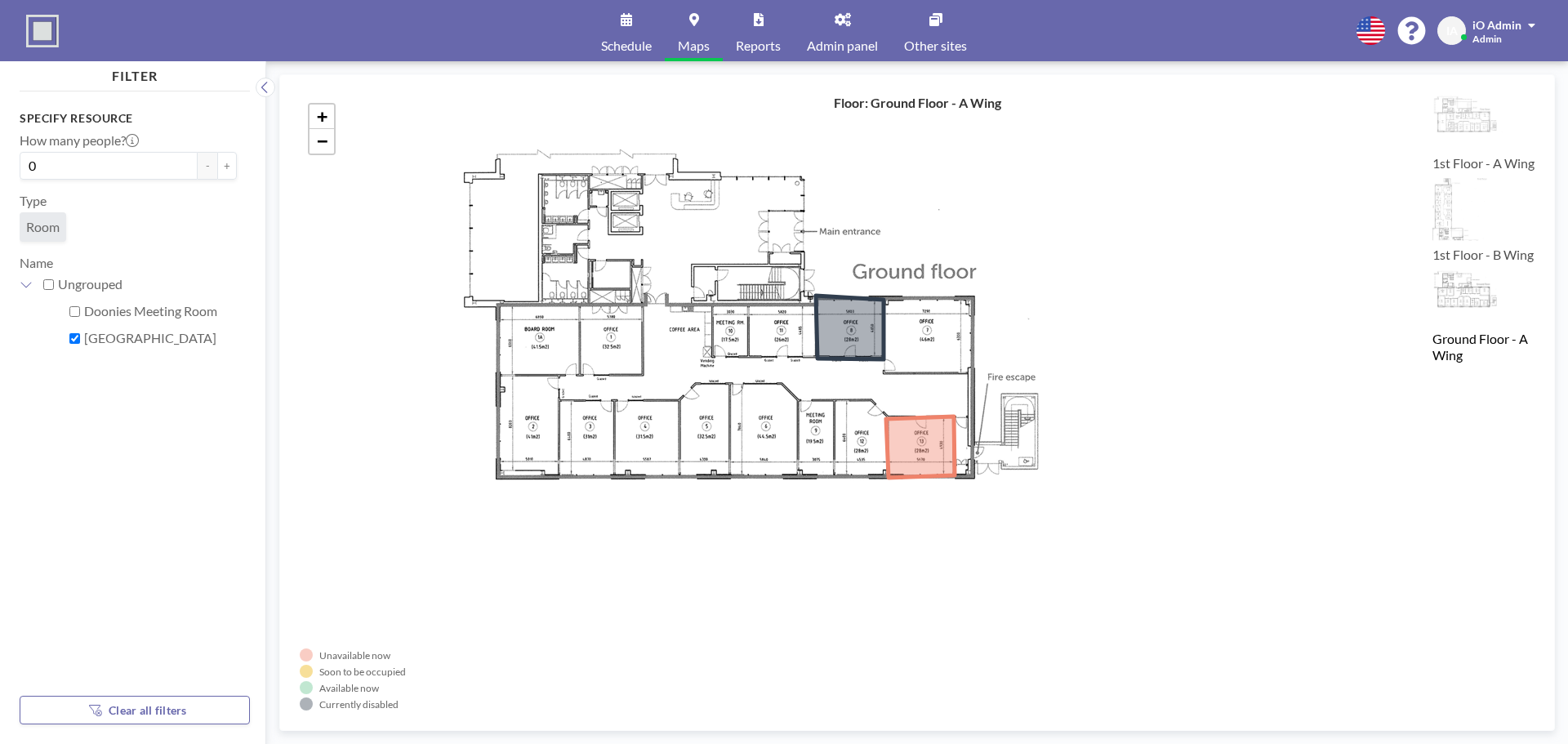
click at [78, 337] on input "Loirston Meeting Room" at bounding box center [75, 338] width 11 height 11
checkbox input "false"
drag, startPoint x: 681, startPoint y: 42, endPoint x: 672, endPoint y: 40, distance: 9.2
click at [681, 42] on span "Maps" at bounding box center [694, 46] width 32 height 13
click at [626, 31] on link "Schedule" at bounding box center [626, 30] width 77 height 61
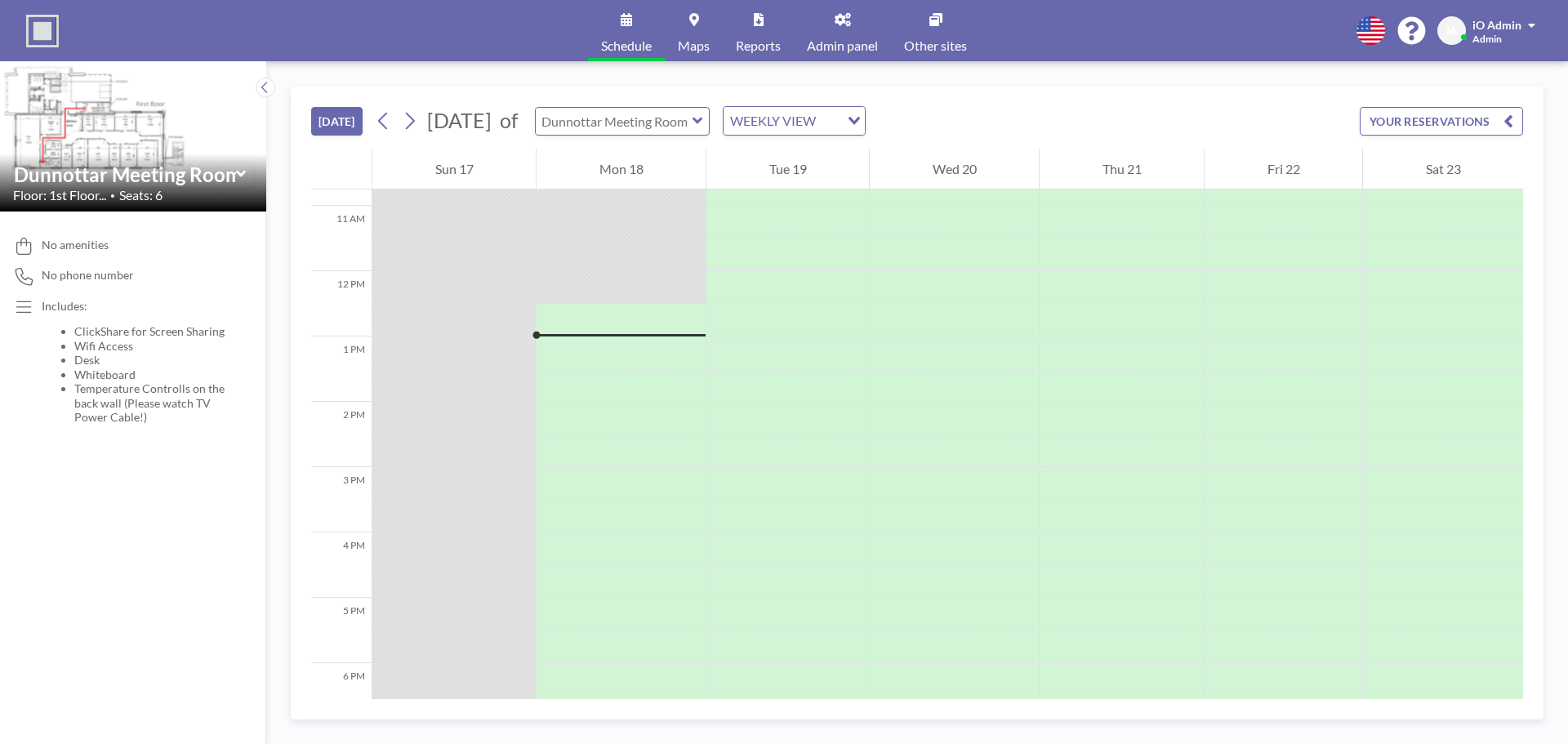
scroll to position [784, 0]
click at [687, 118] on input "text" at bounding box center [614, 121] width 157 height 27
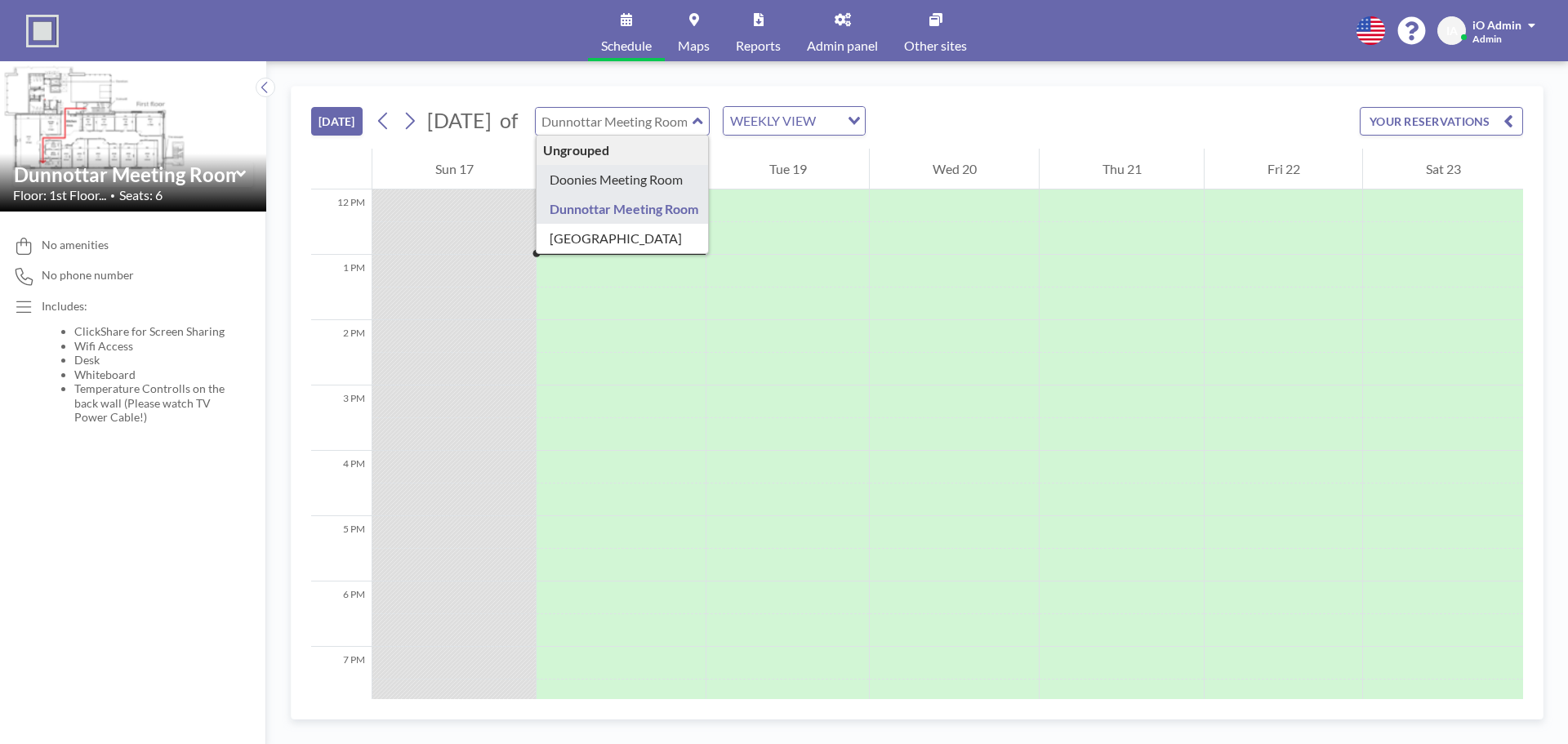
type input "Doonies Meeting Room"
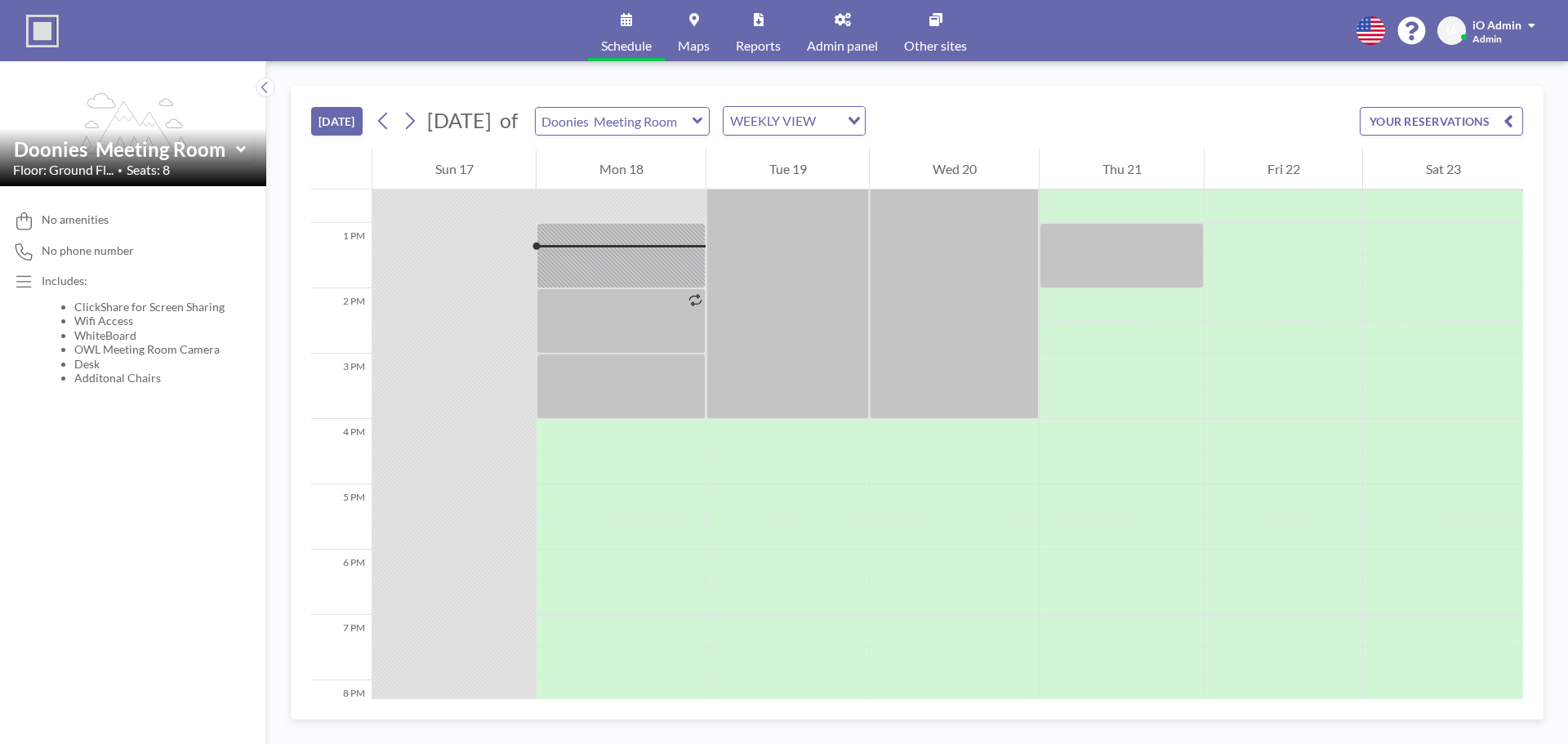
scroll to position [817, 0]
click at [858, 26] on link "Admin panel" at bounding box center [842, 30] width 98 height 61
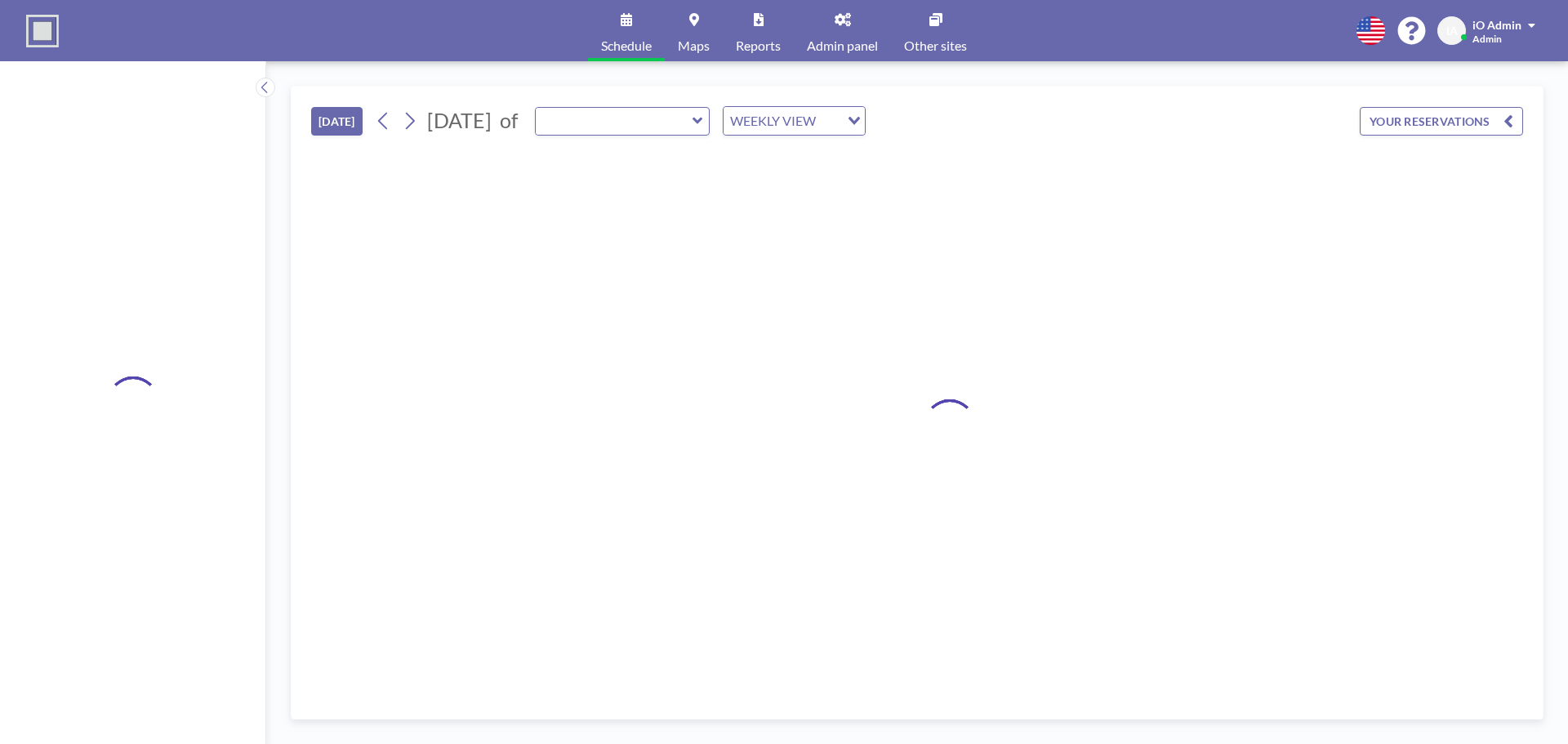
type input "Doonies Meeting Room"
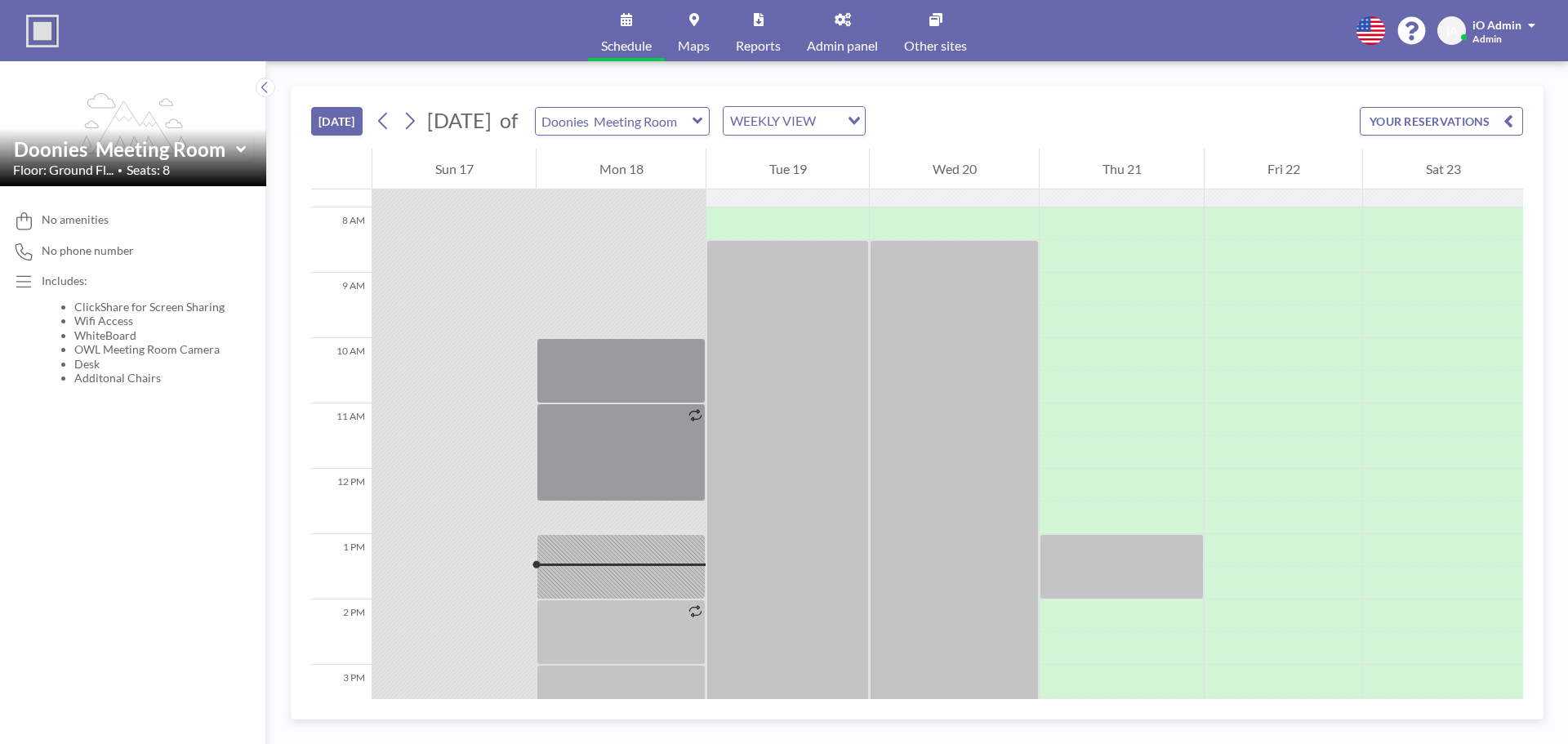
scroll to position [817, 0]
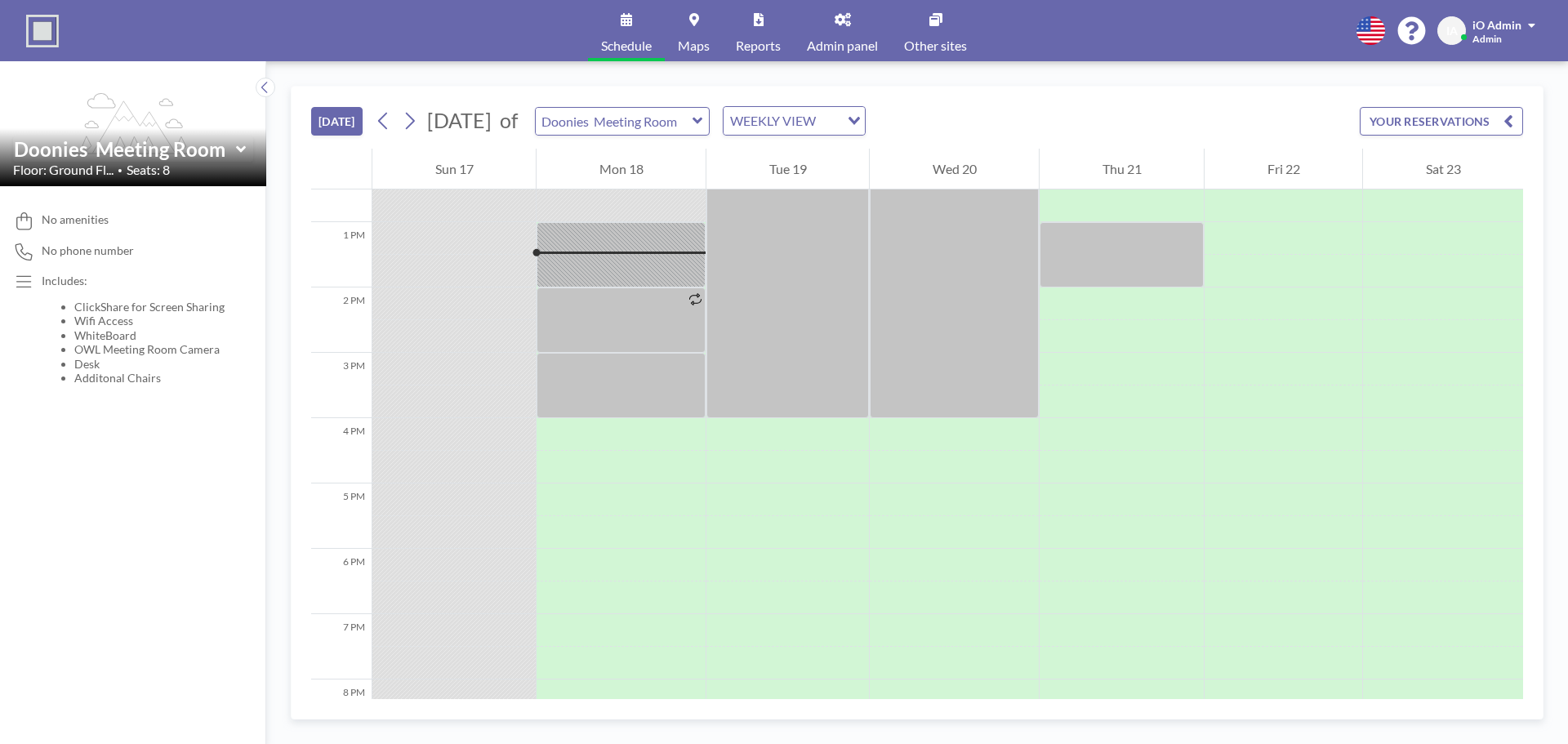
click at [848, 28] on link "Admin panel" at bounding box center [842, 30] width 98 height 61
